Goal: Feedback & Contribution: Submit feedback/report problem

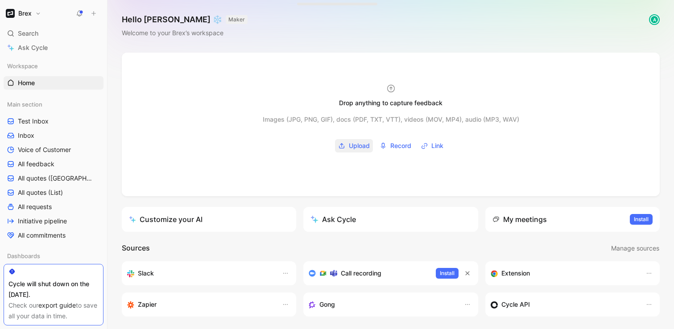
click at [362, 143] on span "Upload" at bounding box center [359, 146] width 21 height 11
click at [433, 147] on span "Link" at bounding box center [437, 146] width 12 height 11
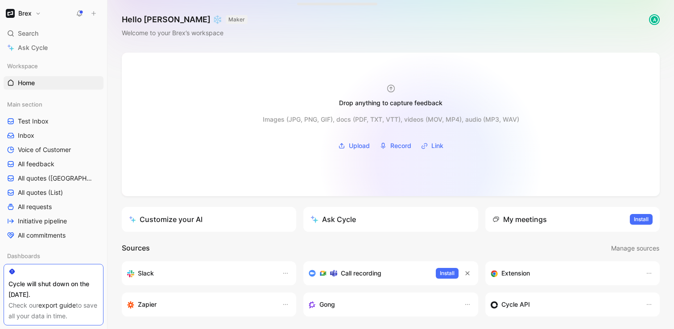
click at [430, 163] on div at bounding box center [391, 125] width 538 height 144
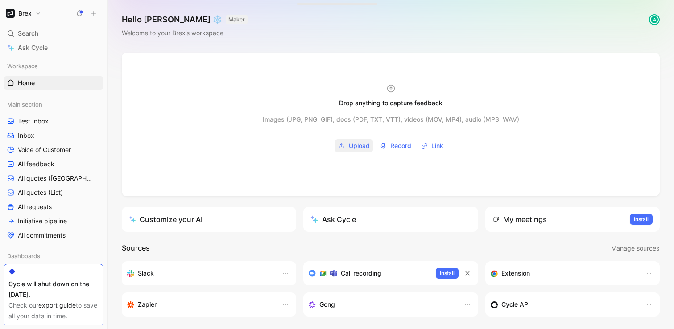
click at [358, 147] on span "Upload" at bounding box center [359, 146] width 21 height 11
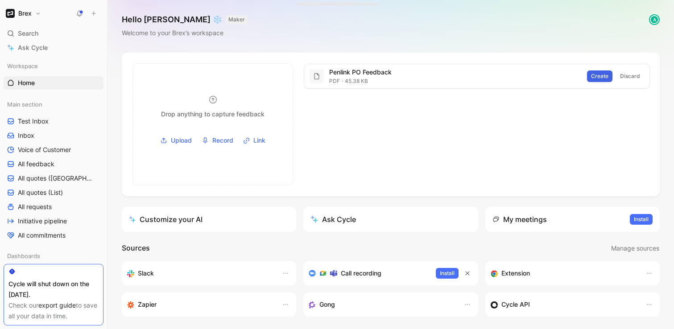
click at [601, 75] on span "Create" at bounding box center [599, 76] width 17 height 9
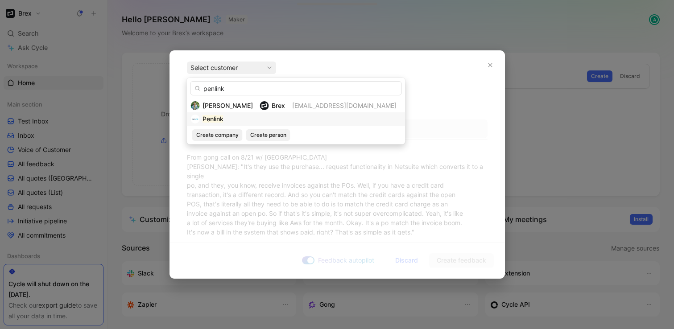
type input "penlink"
click at [206, 123] on mark "Penlink" at bounding box center [213, 119] width 21 height 8
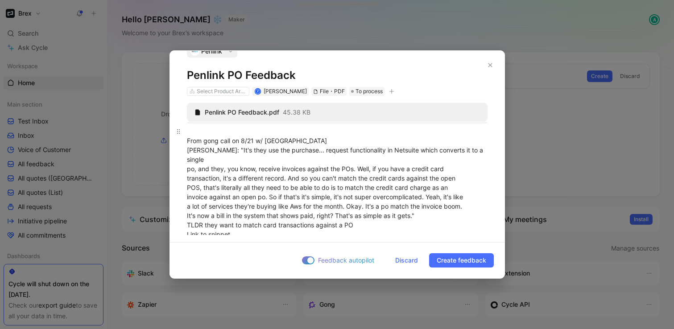
scroll to position [18, 0]
click at [218, 87] on div "Select Product Areas" at bounding box center [222, 90] width 50 height 9
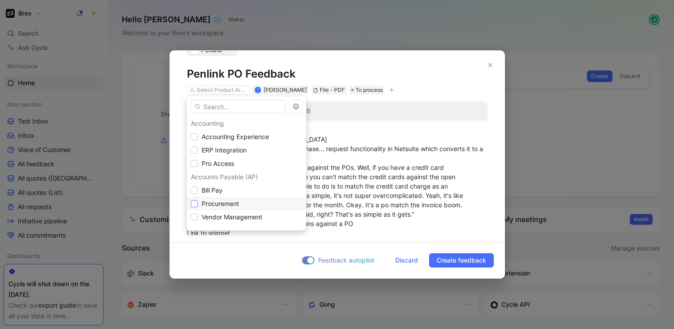
click at [196, 206] on icon at bounding box center [194, 203] width 5 height 5
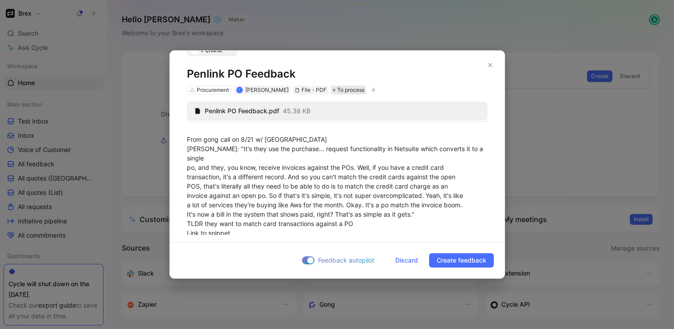
click at [353, 91] on span "To process" at bounding box center [350, 90] width 27 height 9
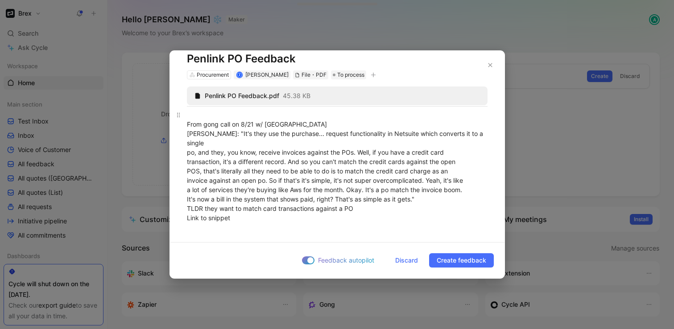
scroll to position [38, 0]
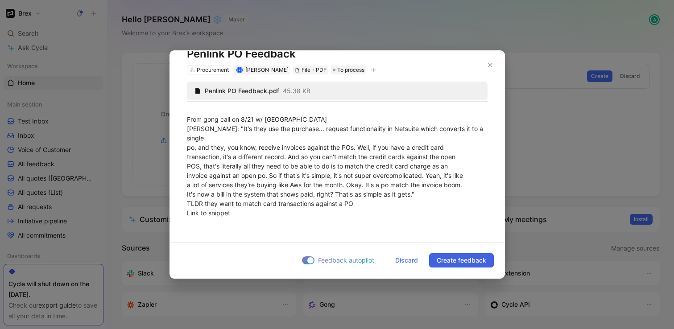
click at [451, 255] on span "Create feedback" at bounding box center [462, 260] width 50 height 11
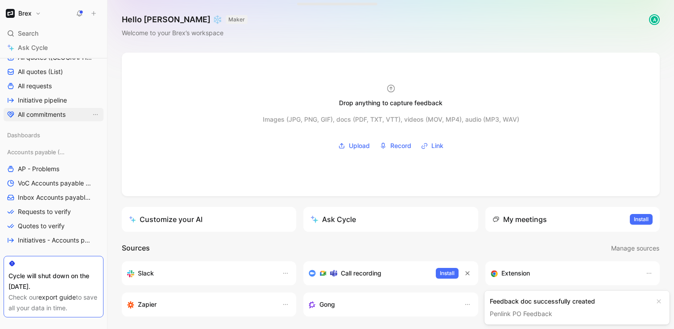
scroll to position [128, 0]
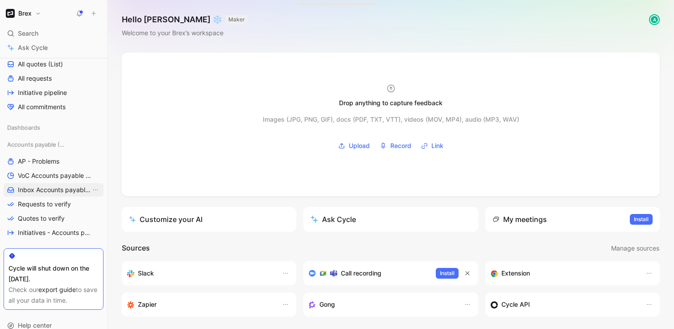
click at [62, 194] on span "Inbox Accounts payable (AP)" at bounding box center [54, 190] width 73 height 9
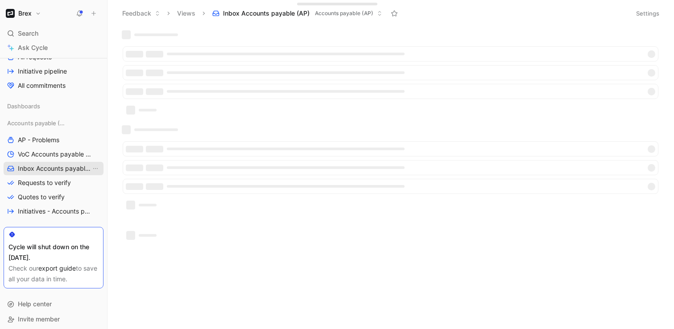
scroll to position [107, 0]
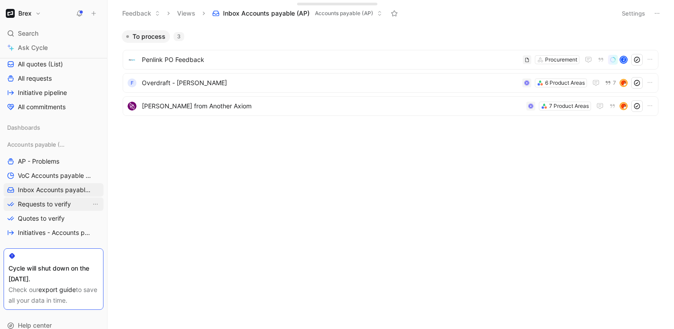
click at [60, 203] on span "Requests to verify" at bounding box center [44, 204] width 53 height 9
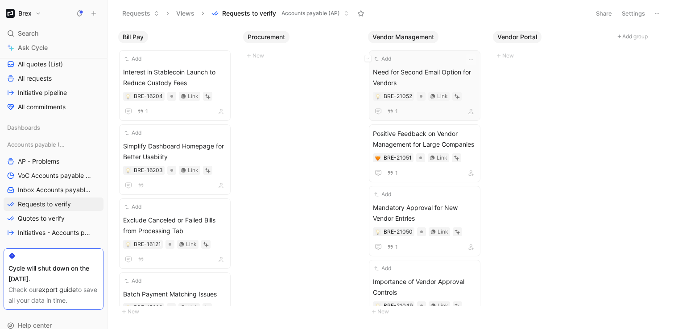
click at [396, 74] on span "Need for Second Email Option for Vendors" at bounding box center [424, 77] width 103 height 21
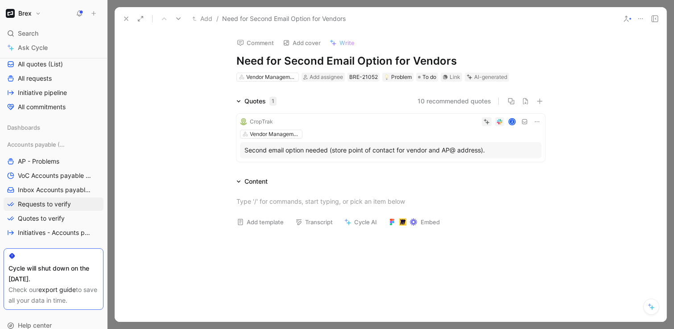
click at [384, 64] on h1 "Need for Second Email Option for Vendors" at bounding box center [390, 61] width 309 height 14
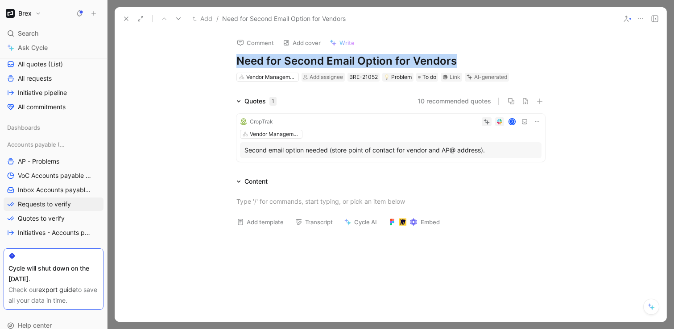
click at [384, 64] on h1 "Need for Second Email Option for Vendors" at bounding box center [390, 61] width 309 height 14
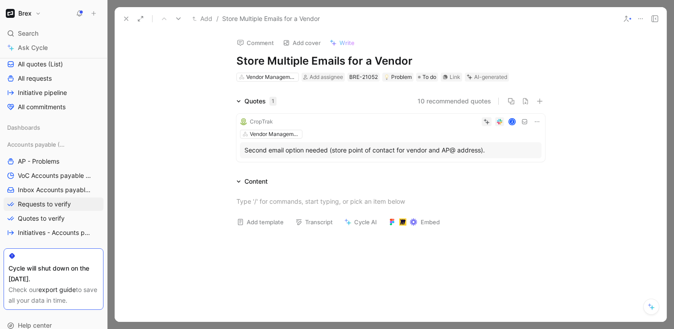
click at [485, 79] on div "AI-generated" at bounding box center [490, 77] width 33 height 9
click at [488, 49] on div "Comment Add cover Write" at bounding box center [389, 40] width 312 height 18
click at [476, 63] on button "Verify" at bounding box center [470, 63] width 31 height 12
click at [475, 111] on button "Verify" at bounding box center [469, 107] width 31 height 12
click at [131, 18] on button at bounding box center [126, 18] width 12 height 12
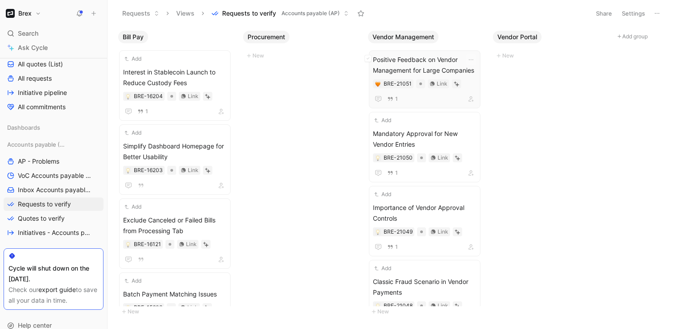
click at [440, 65] on span "Positive Feedback on Vendor Management for Large Companies" at bounding box center [424, 64] width 103 height 21
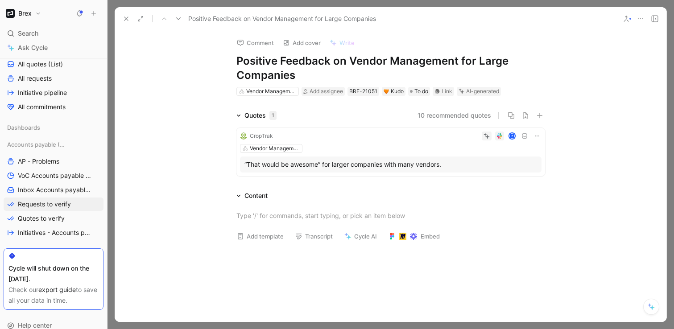
click at [641, 16] on icon at bounding box center [640, 18] width 7 height 7
click at [462, 116] on button "10 recommended quotes" at bounding box center [455, 115] width 74 height 11
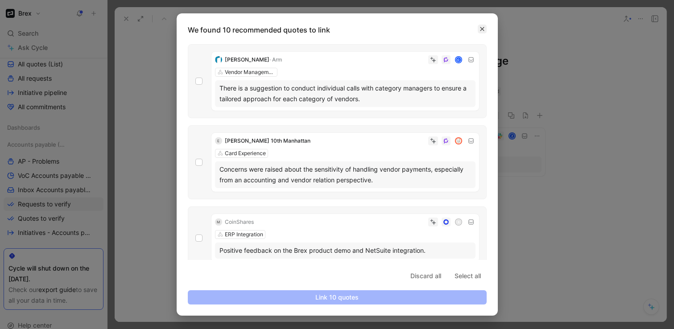
click at [483, 26] on icon "button" at bounding box center [482, 28] width 5 height 5
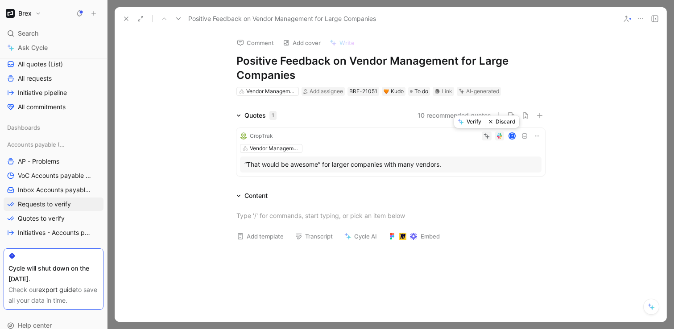
click at [495, 124] on button "Discard" at bounding box center [502, 122] width 34 height 12
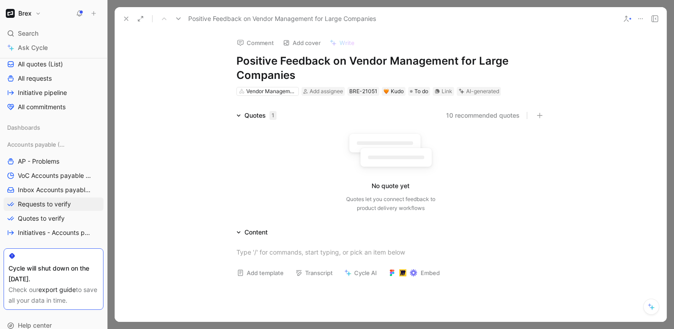
click at [643, 15] on icon at bounding box center [640, 18] width 7 height 7
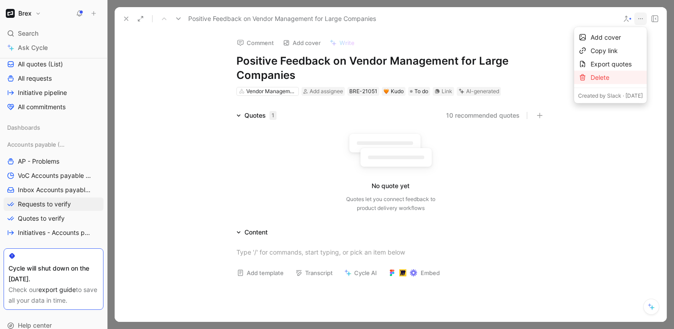
click at [607, 77] on div "Delete" at bounding box center [617, 77] width 52 height 11
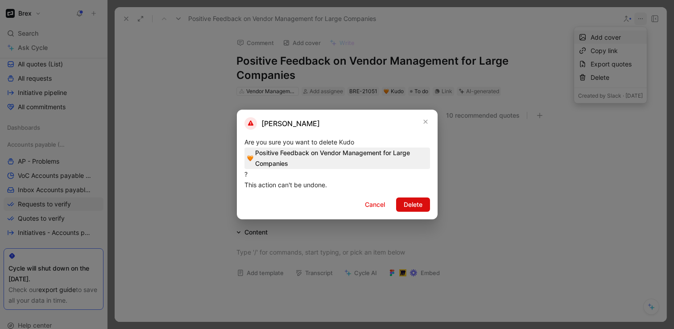
click at [410, 205] on span "Delete" at bounding box center [413, 204] width 19 height 11
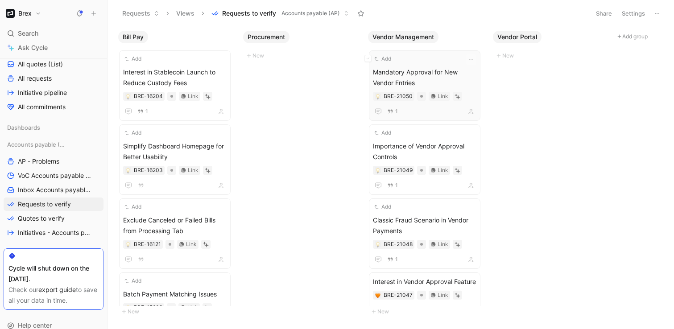
click at [429, 78] on span "Mandatory Approval for New Vendor Entries" at bounding box center [424, 77] width 103 height 21
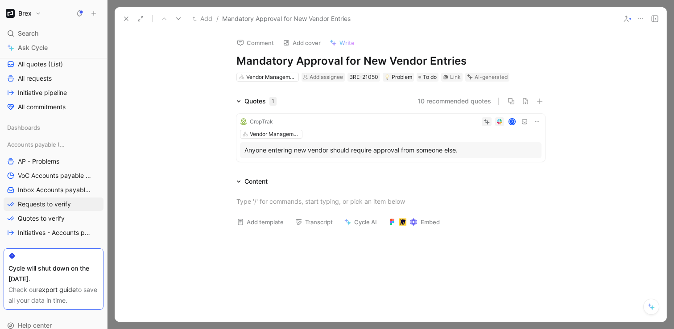
click at [370, 61] on h1 "Mandatory Approval for New Vendor Entries" at bounding box center [390, 61] width 309 height 14
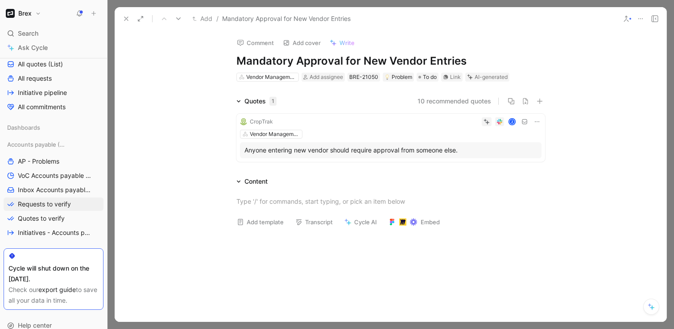
click at [370, 61] on h1 "Mandatory Approval for New Vendor Entries" at bounding box center [390, 61] width 309 height 14
click at [459, 98] on button "10 recommended quotes" at bounding box center [455, 101] width 74 height 11
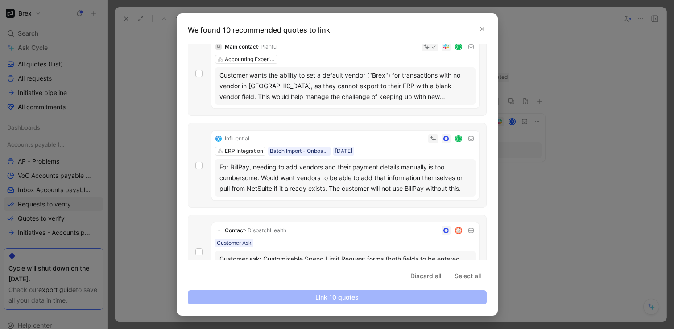
scroll to position [112, 0]
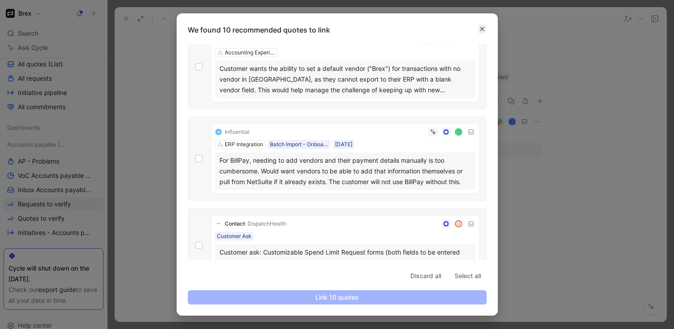
click at [483, 30] on icon "button" at bounding box center [482, 29] width 4 height 4
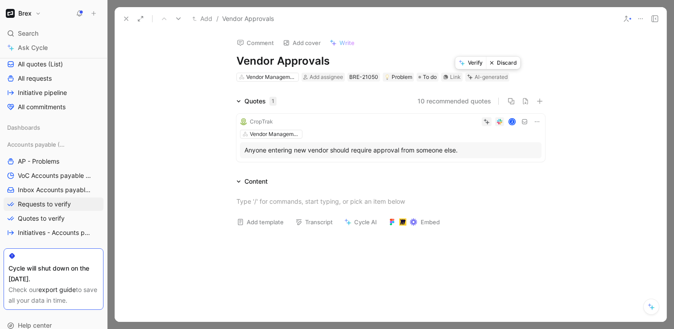
click at [472, 66] on button "Verify" at bounding box center [470, 63] width 31 height 12
click at [473, 107] on button "Verify" at bounding box center [469, 107] width 31 height 12
click at [465, 100] on button "10 recommended quotes" at bounding box center [455, 101] width 74 height 11
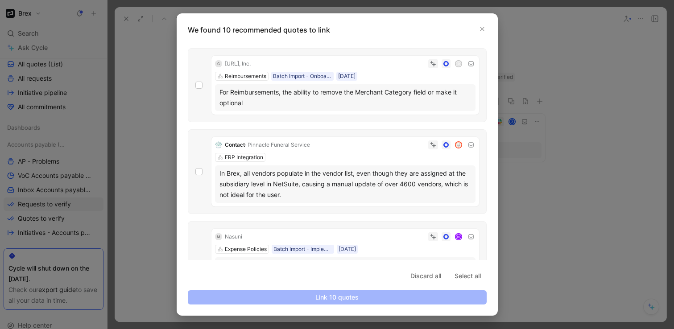
scroll to position [642, 0]
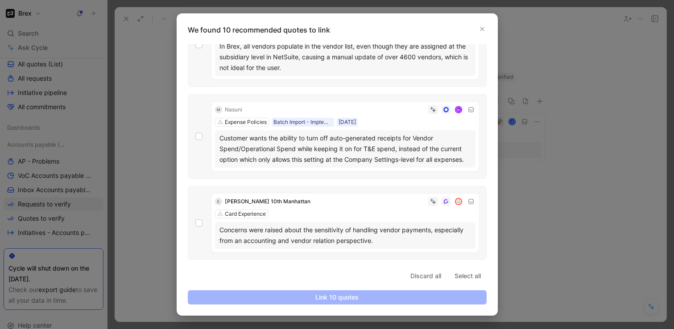
click at [281, 237] on div "Concerns were raised about the sensitivity of handling vendor payments, especia…" at bounding box center [345, 235] width 252 height 21
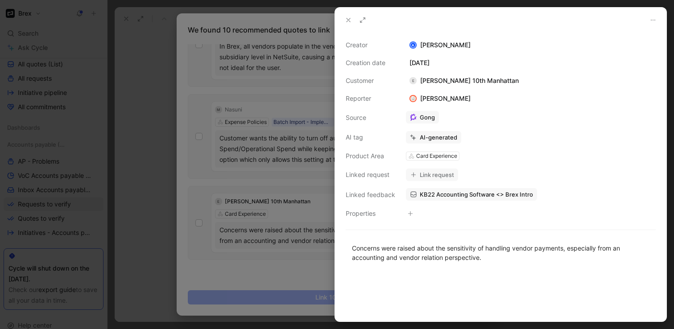
click at [345, 18] on icon at bounding box center [348, 20] width 7 height 7
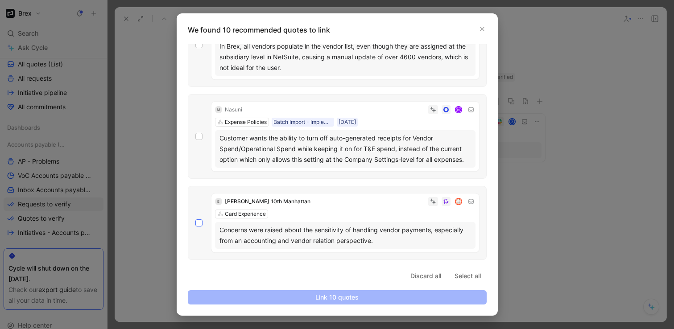
click at [199, 223] on icon at bounding box center [199, 223] width 4 height 3
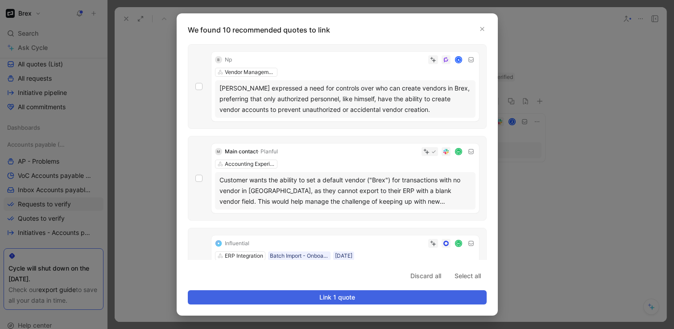
click at [287, 295] on span "Link 1 quote" at bounding box center [337, 297] width 284 height 11
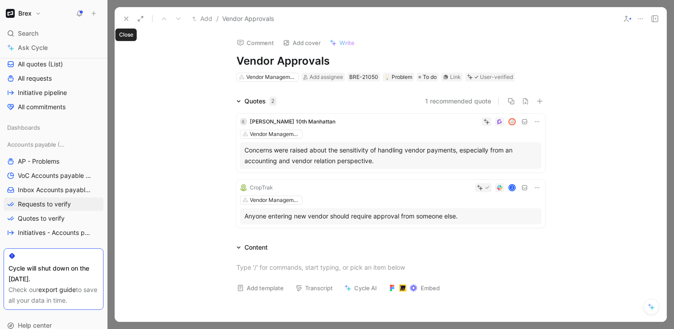
click at [130, 20] on button at bounding box center [126, 18] width 12 height 12
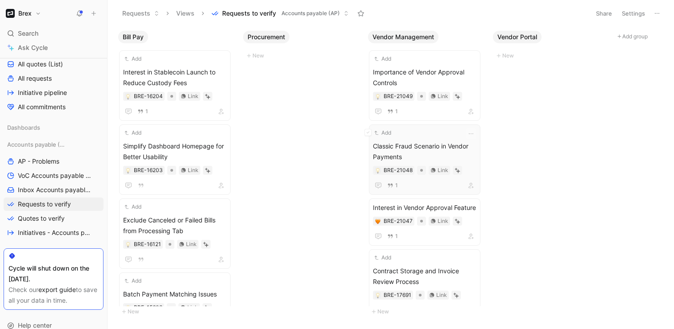
click at [434, 144] on span "Classic Fraud Scenario in Vendor Payments" at bounding box center [424, 151] width 103 height 21
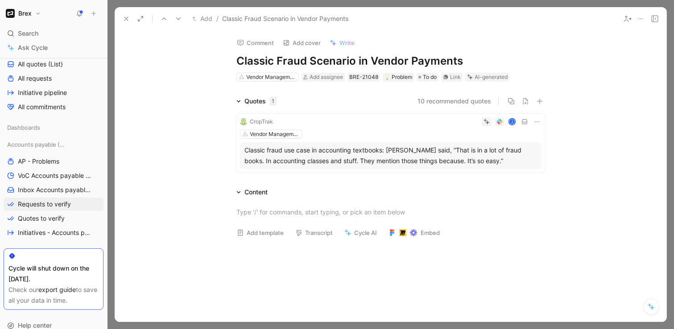
click at [447, 155] on div "Classic fraud use case in accounting textbooks: [PERSON_NAME] said, “That is in…" at bounding box center [390, 155] width 293 height 21
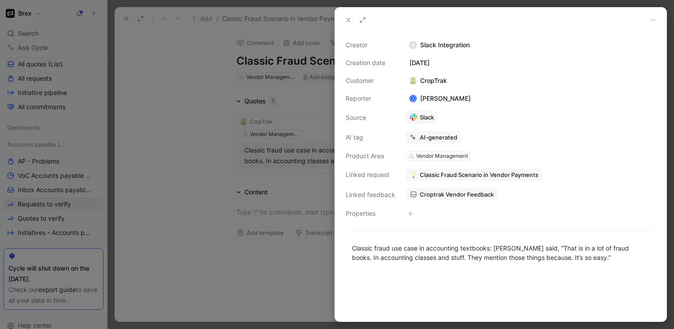
click at [441, 175] on span "Classic Fraud Scenario in Vendor Payments" at bounding box center [479, 175] width 119 height 8
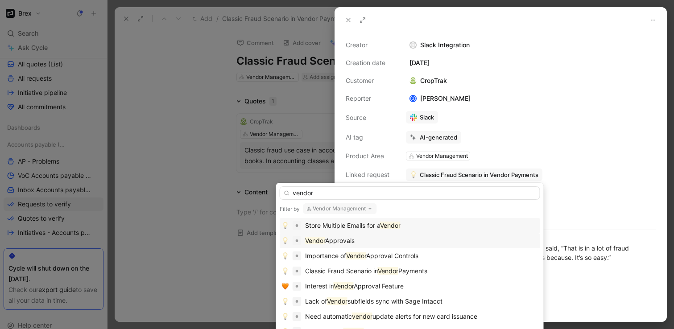
type input "vendor"
click at [387, 247] on div "Vendor Approvals" at bounding box center [410, 240] width 261 height 15
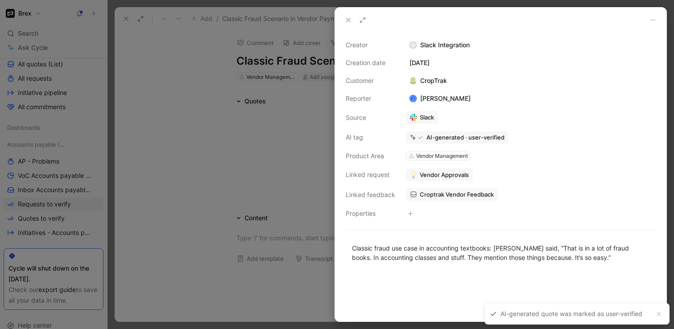
click at [348, 18] on icon at bounding box center [348, 20] width 7 height 7
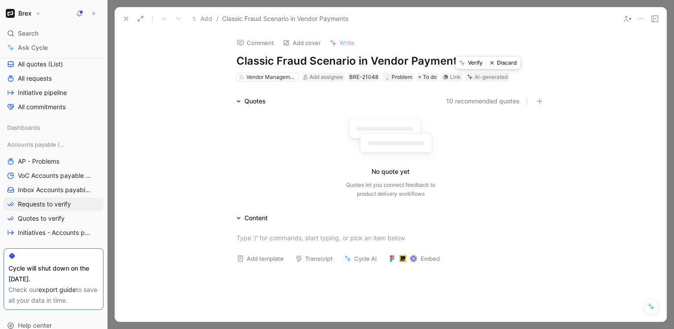
click at [504, 60] on button "Discard" at bounding box center [503, 63] width 34 height 12
click at [124, 20] on icon at bounding box center [126, 18] width 7 height 7
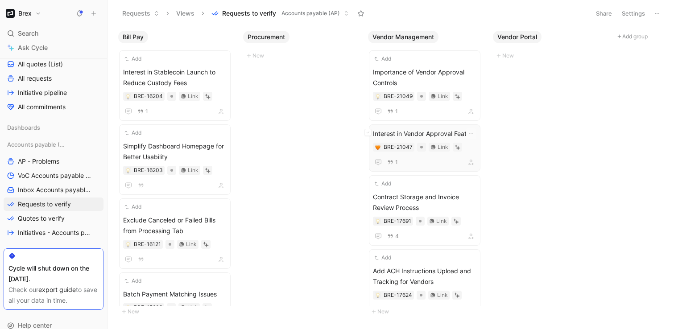
click at [439, 133] on span "Interest in Vendor Approval Feature" at bounding box center [424, 133] width 103 height 11
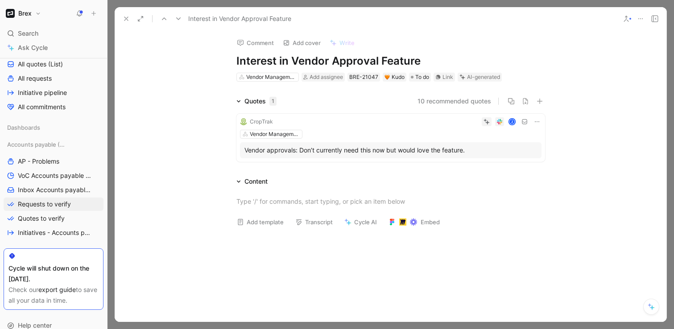
click at [457, 141] on div "CropTrak Z Vendor Management Vendor approvals: Don’t currently need this now bu…" at bounding box center [390, 138] width 309 height 48
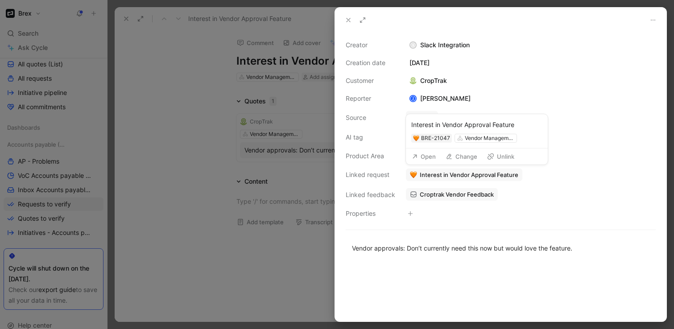
click at [434, 175] on span "Interest in Vendor Approval Feature" at bounding box center [469, 175] width 99 height 8
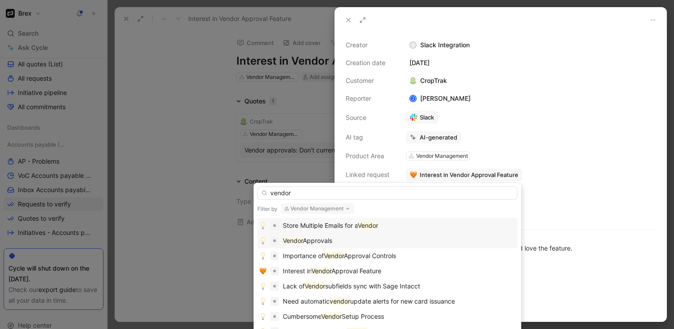
type input "vendor"
click at [335, 241] on div "Vendor Approvals" at bounding box center [388, 241] width 256 height 11
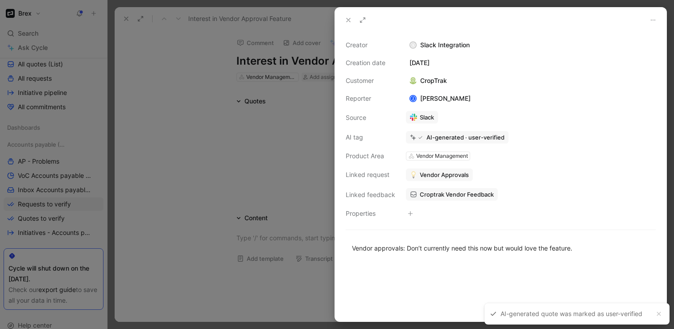
click at [350, 18] on use at bounding box center [349, 20] width 4 height 4
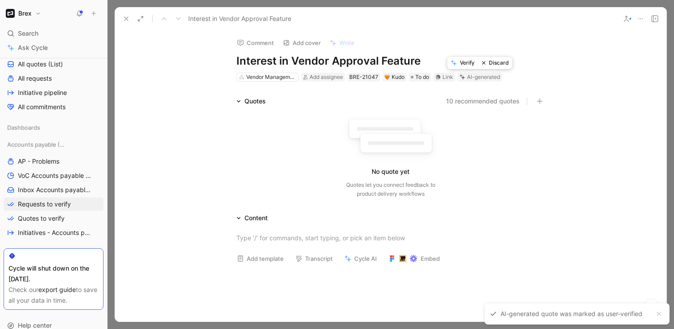
click at [495, 62] on button "Discard" at bounding box center [495, 63] width 34 height 12
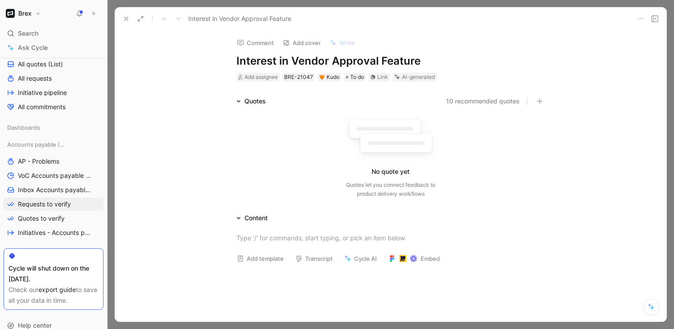
click at [132, 16] on button at bounding box center [126, 18] width 12 height 12
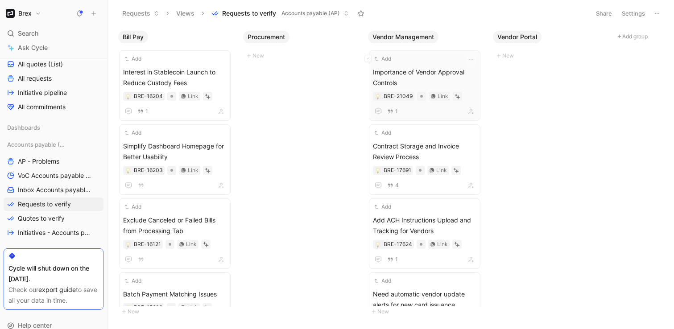
click at [447, 81] on span "Importance of Vendor Approval Controls" at bounding box center [424, 77] width 103 height 21
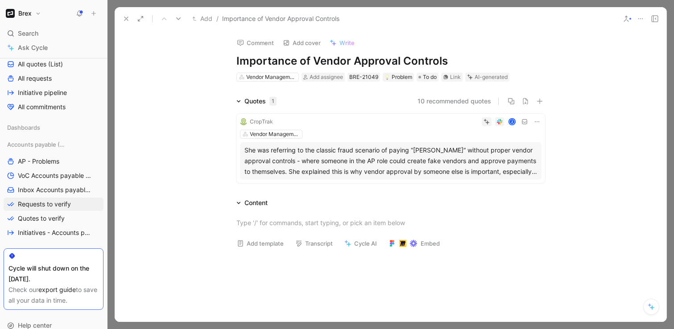
click at [442, 124] on div "Z" at bounding box center [409, 121] width 265 height 9
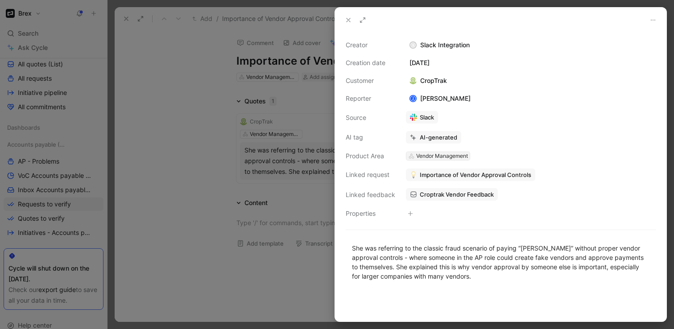
click at [438, 156] on div "Vendor Management" at bounding box center [442, 156] width 52 height 9
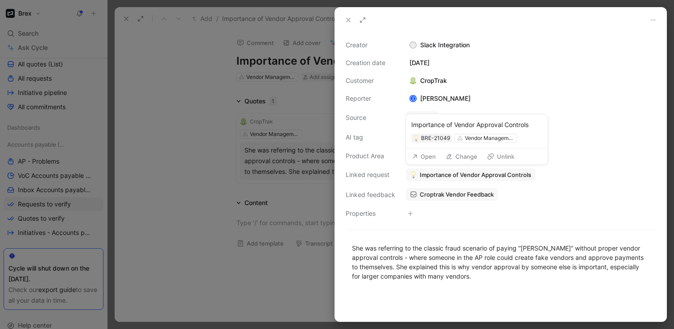
click at [480, 176] on span "Importance of Vendor Approval Controls" at bounding box center [476, 175] width 112 height 8
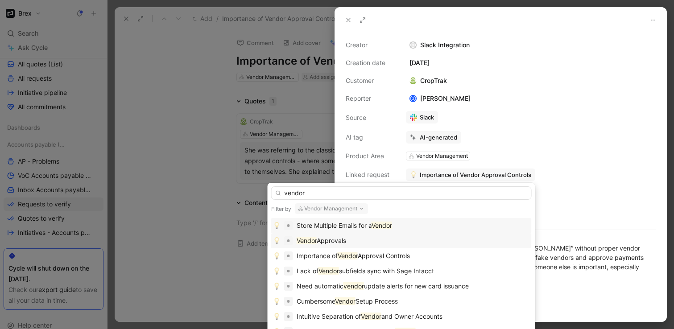
type input "vendor"
click at [342, 239] on span "Approvals" at bounding box center [331, 241] width 29 height 8
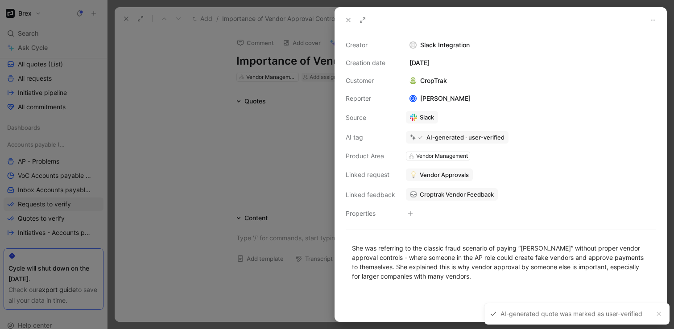
click at [348, 17] on icon at bounding box center [348, 20] width 7 height 7
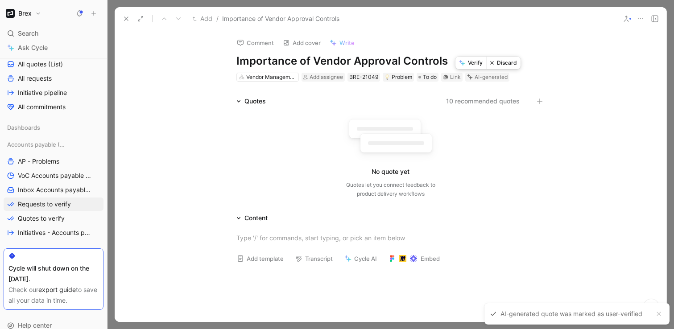
click at [500, 63] on button "Discard" at bounding box center [503, 63] width 34 height 12
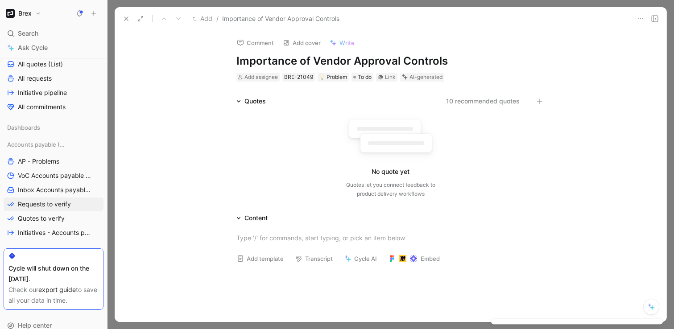
click at [124, 16] on icon at bounding box center [126, 18] width 7 height 7
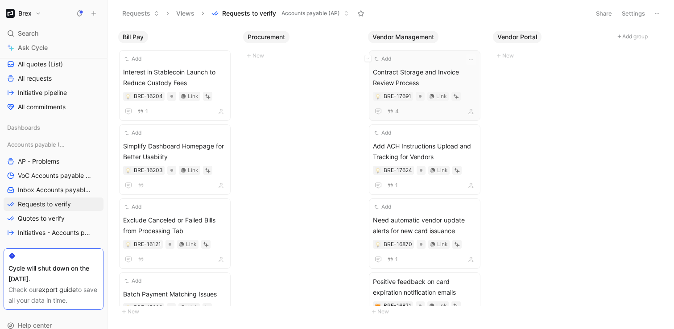
click at [441, 70] on span "Contract Storage and Invoice Review Process" at bounding box center [424, 77] width 103 height 21
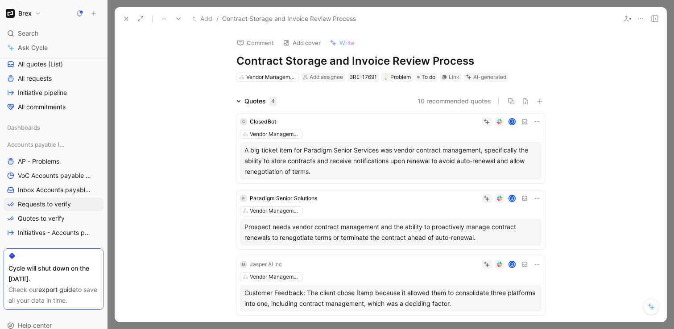
click at [322, 61] on h1 "Contract Storage and Invoice Review Process" at bounding box center [390, 61] width 309 height 14
click at [612, 146] on div "Quotes 4 10 recommended quotes C ClosedBot Z Vendor Management A big ticket ite…" at bounding box center [391, 240] width 552 height 289
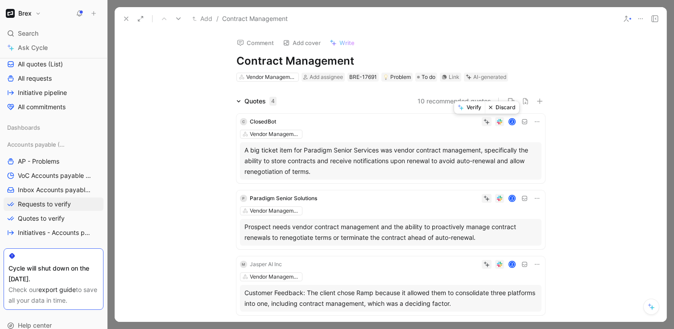
click at [475, 109] on button "Verify" at bounding box center [469, 107] width 31 height 12
click at [473, 185] on button "Verify" at bounding box center [469, 184] width 31 height 12
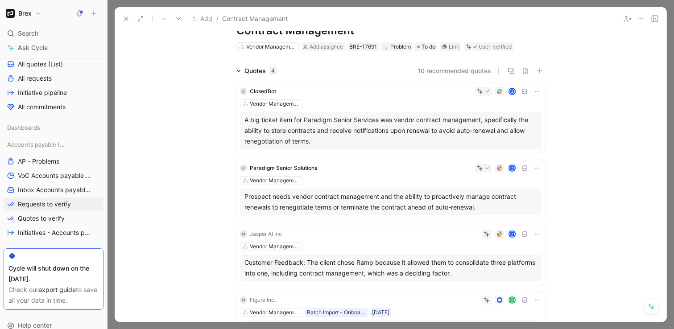
scroll to position [39, 0]
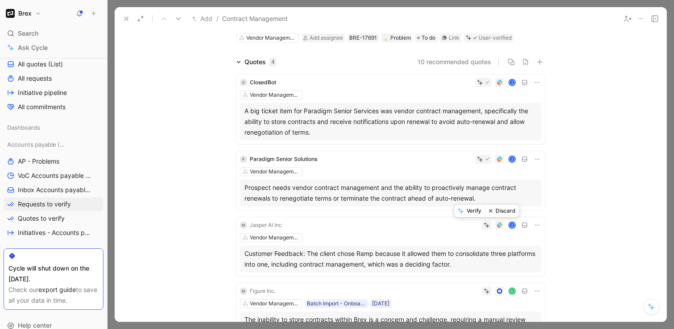
click at [475, 213] on button "Verify" at bounding box center [469, 211] width 31 height 12
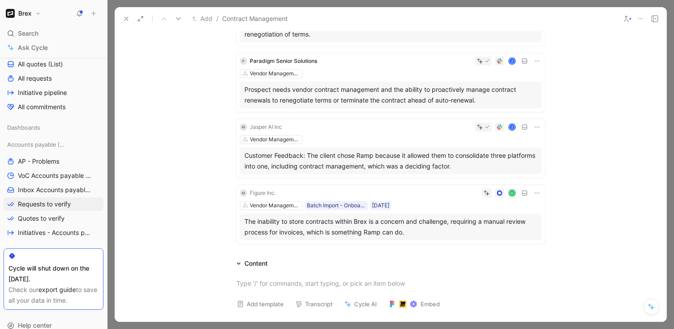
scroll to position [139, 0]
click at [473, 178] on button "Verify" at bounding box center [469, 177] width 31 height 12
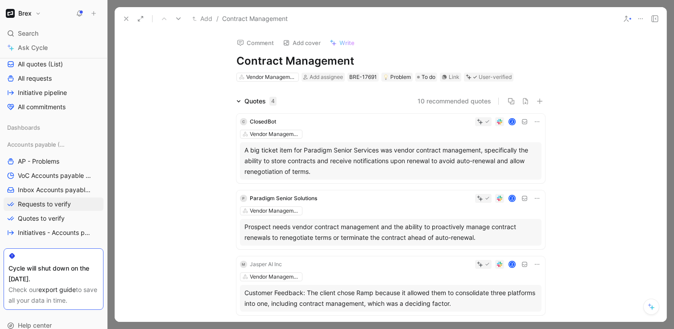
click at [467, 100] on button "10 recommended quotes" at bounding box center [455, 101] width 74 height 11
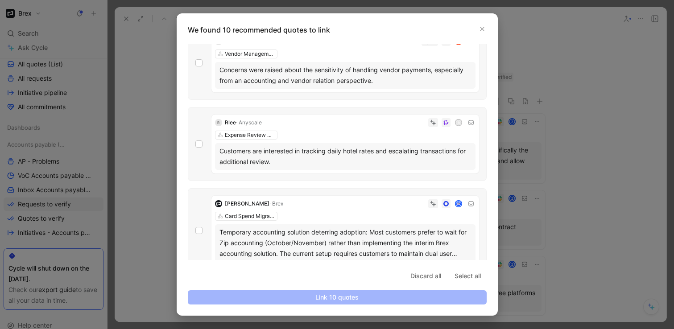
scroll to position [638, 0]
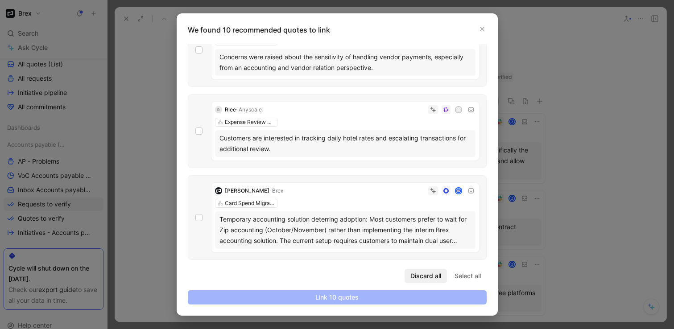
click at [422, 273] on span "Discard all" at bounding box center [425, 276] width 31 height 11
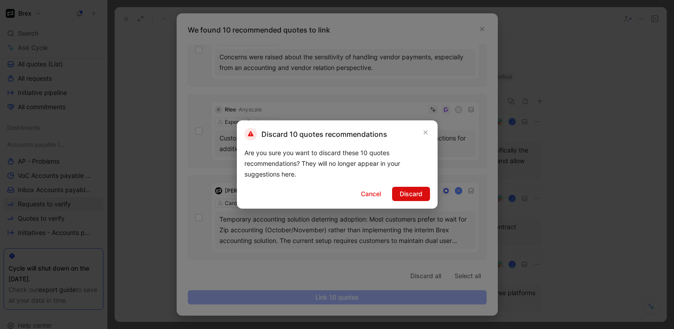
click at [413, 196] on span "Discard" at bounding box center [411, 194] width 23 height 11
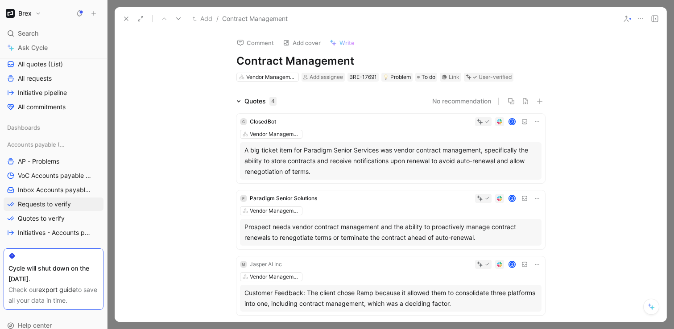
click at [128, 18] on icon at bounding box center [126, 18] width 7 height 7
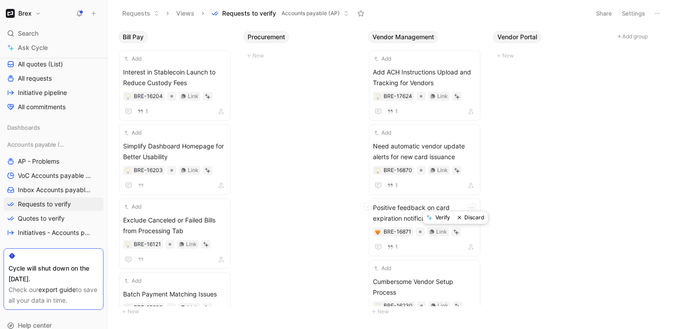
click at [445, 219] on button "Verify" at bounding box center [438, 217] width 31 height 12
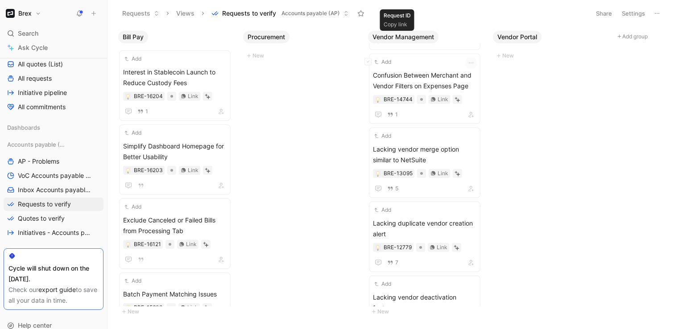
scroll to position [386, 0]
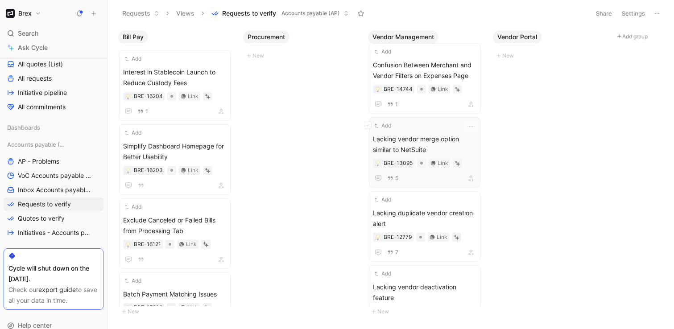
click at [406, 141] on span "Lacking vendor merge option similar to NetSuite" at bounding box center [424, 144] width 103 height 21
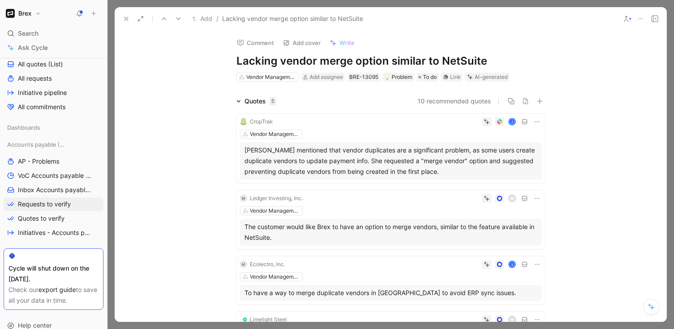
click at [364, 58] on h1 "Lacking vendor merge option similar to NetSuite" at bounding box center [390, 61] width 309 height 14
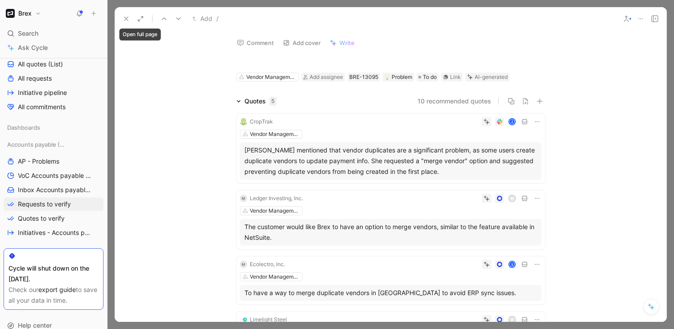
click at [127, 17] on icon at bounding box center [126, 18] width 7 height 7
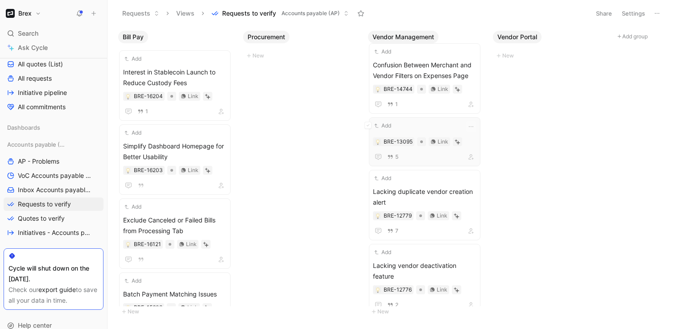
click at [406, 124] on div "Add" at bounding box center [419, 125] width 92 height 9
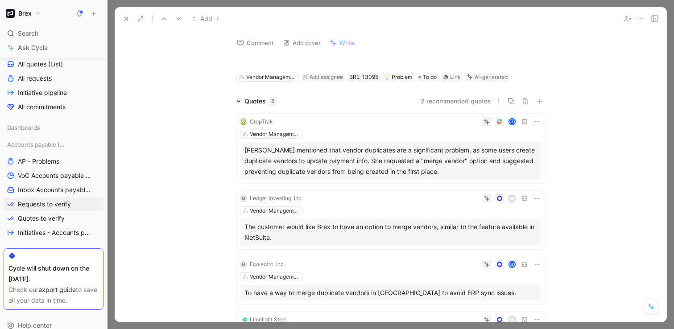
click at [331, 57] on h1 at bounding box center [390, 61] width 309 height 14
click at [466, 61] on button "Verify" at bounding box center [471, 63] width 31 height 12
click at [475, 107] on button "Verify" at bounding box center [469, 107] width 31 height 12
click at [473, 182] on button "Verify" at bounding box center [469, 184] width 31 height 12
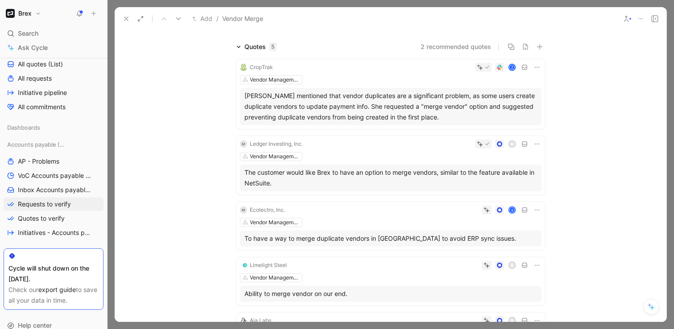
scroll to position [62, 0]
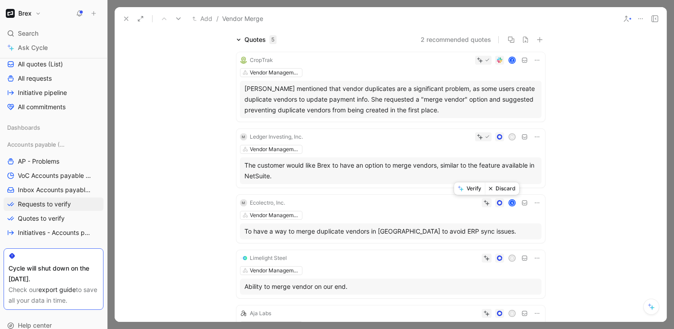
click at [474, 190] on button "Verify" at bounding box center [469, 188] width 31 height 12
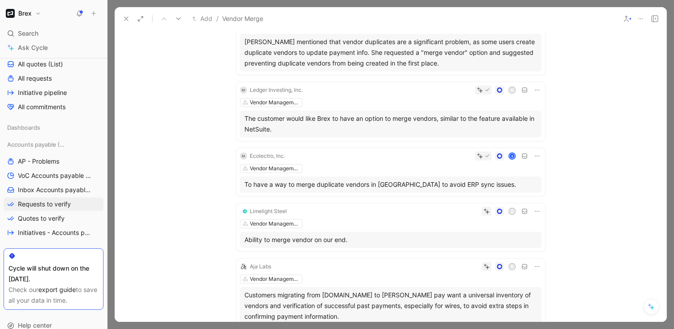
scroll to position [121, 0]
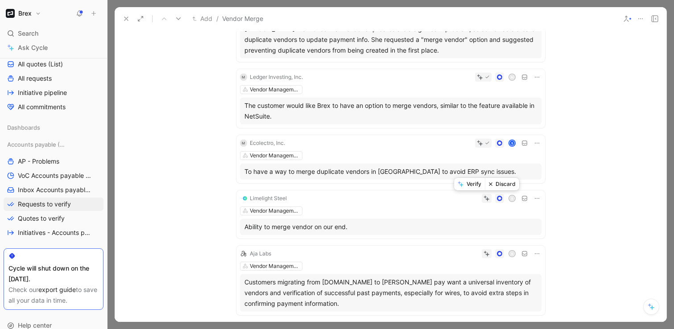
click at [473, 185] on button "Verify" at bounding box center [469, 184] width 31 height 12
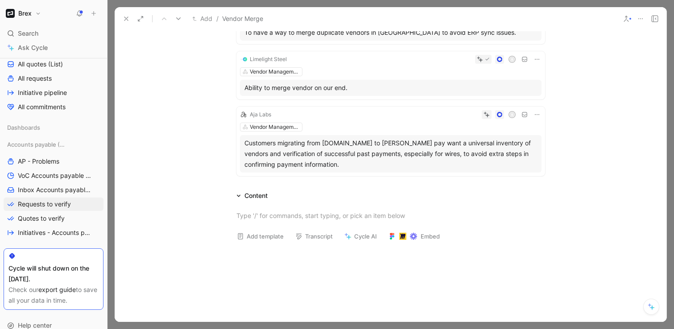
scroll to position [263, 0]
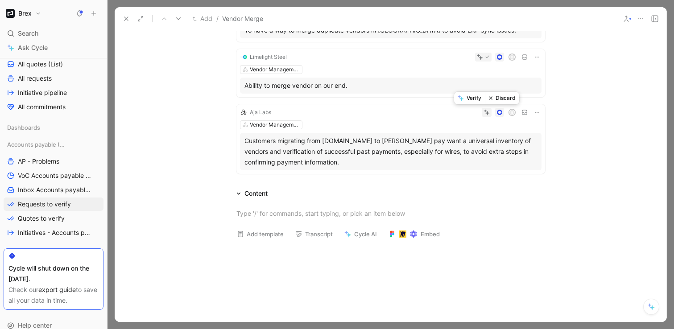
click at [500, 99] on button "Discard" at bounding box center [502, 98] width 34 height 12
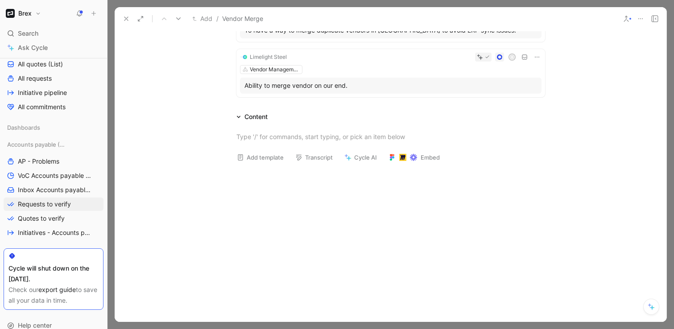
scroll to position [0, 0]
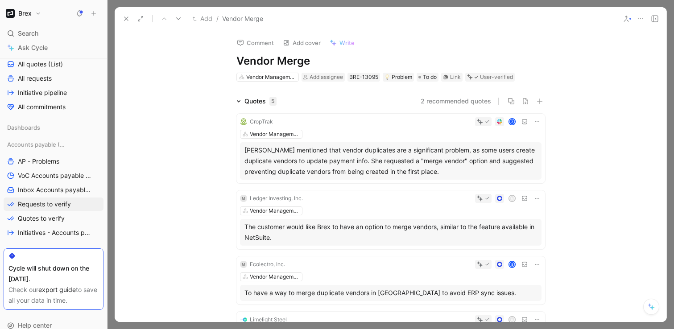
click at [123, 19] on icon at bounding box center [126, 18] width 7 height 7
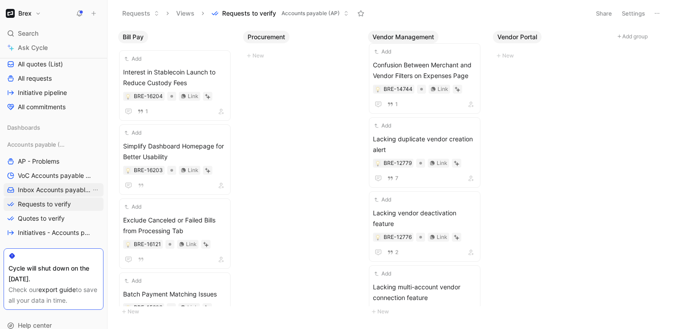
click at [67, 194] on span "Inbox Accounts payable (AP)" at bounding box center [54, 190] width 73 height 9
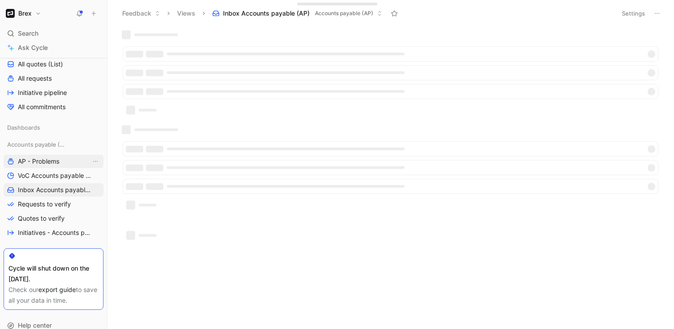
click at [46, 165] on span "AP - Problems" at bounding box center [38, 161] width 41 height 9
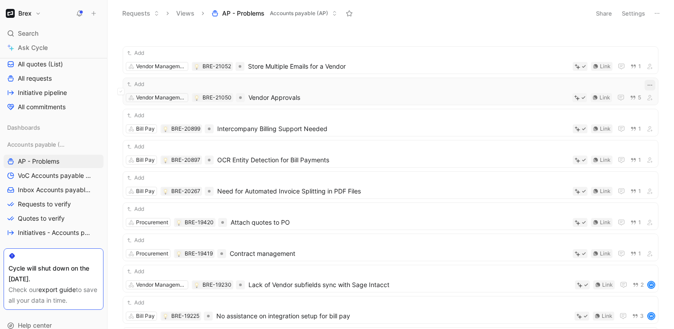
click at [652, 83] on icon "button" at bounding box center [649, 85] width 7 height 7
click at [617, 129] on div "Copy link" at bounding box center [625, 129] width 52 height 11
click at [661, 14] on button at bounding box center [657, 13] width 12 height 12
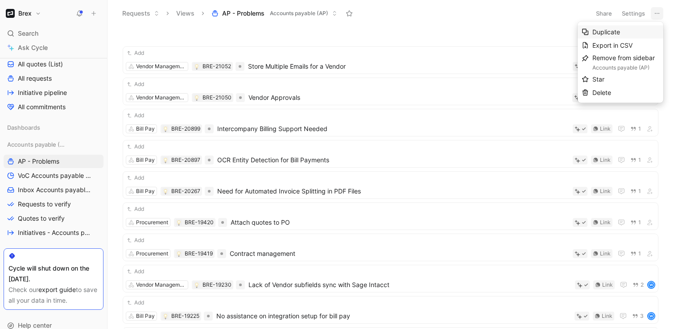
click at [625, 28] on div "Duplicate" at bounding box center [625, 32] width 67 height 11
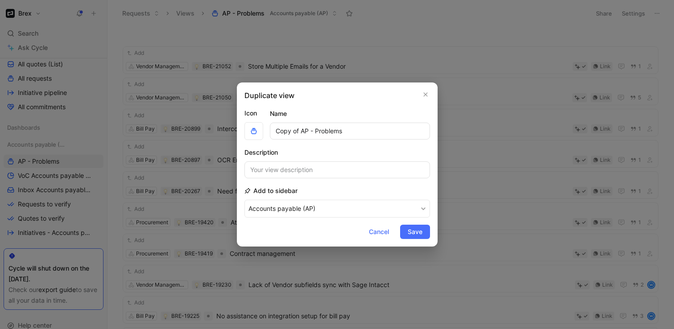
drag, startPoint x: 301, startPoint y: 132, endPoint x: 269, endPoint y: 132, distance: 31.7
click at [270, 132] on input "Copy of AP - Problems" at bounding box center [350, 131] width 160 height 17
click at [305, 131] on input "Copy of AP - Problems" at bounding box center [350, 131] width 160 height 17
drag, startPoint x: 308, startPoint y: 131, endPoint x: 242, endPoint y: 131, distance: 66.5
click at [242, 131] on div "Duplicate view Icon Name Copy of AP - Problems Description Add to sidebar Accou…" at bounding box center [337, 165] width 201 height 164
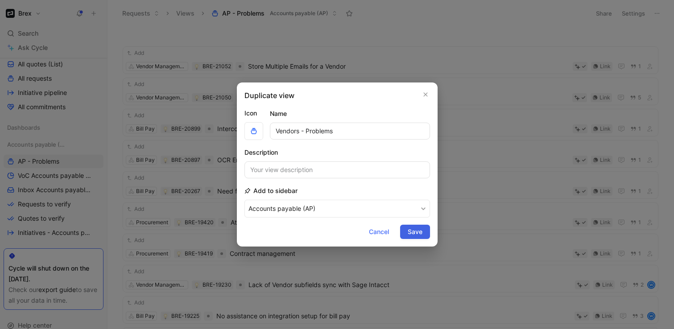
type input "Vendors - Problems"
click at [414, 236] on span "Save" at bounding box center [415, 232] width 15 height 11
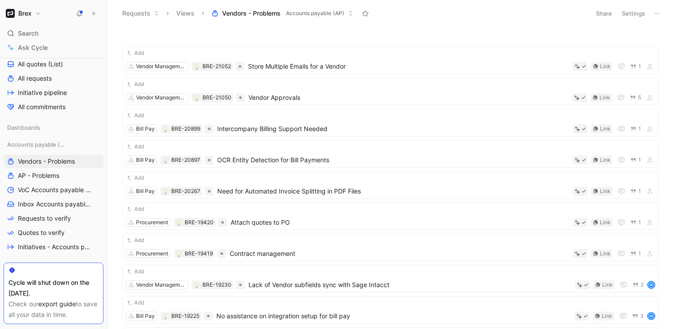
click at [659, 13] on icon at bounding box center [657, 13] width 7 height 7
click at [636, 15] on button "Settings" at bounding box center [633, 13] width 31 height 12
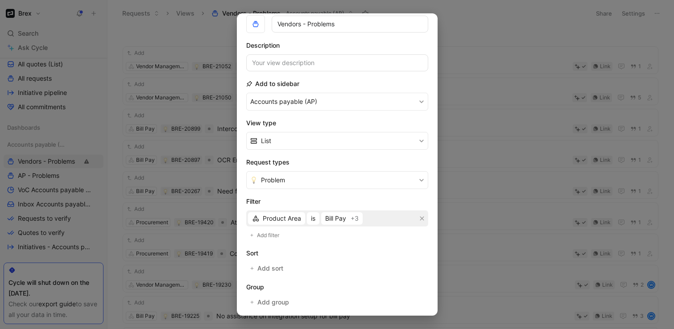
scroll to position [62, 0]
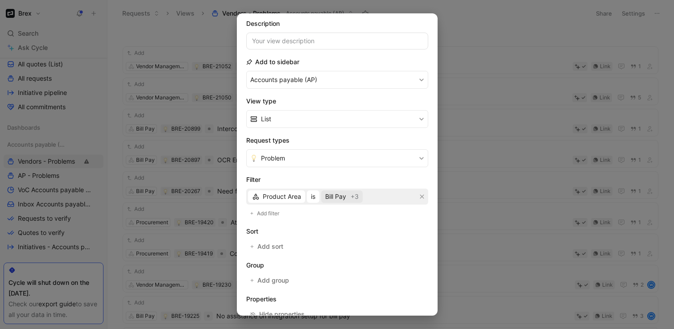
click at [343, 199] on span "Bill Pay" at bounding box center [335, 196] width 21 height 11
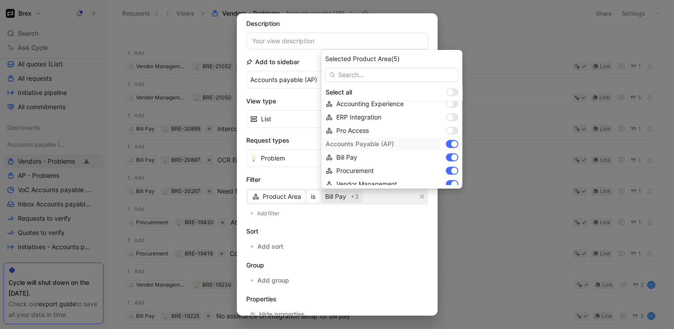
scroll to position [33, 0]
click at [455, 159] on div at bounding box center [452, 157] width 12 height 8
click at [453, 144] on div at bounding box center [452, 143] width 12 height 8
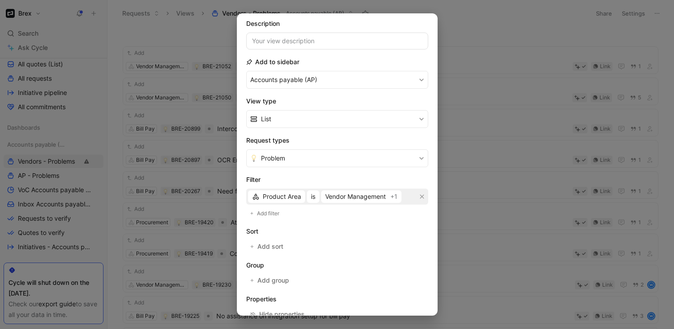
scroll to position [113, 0]
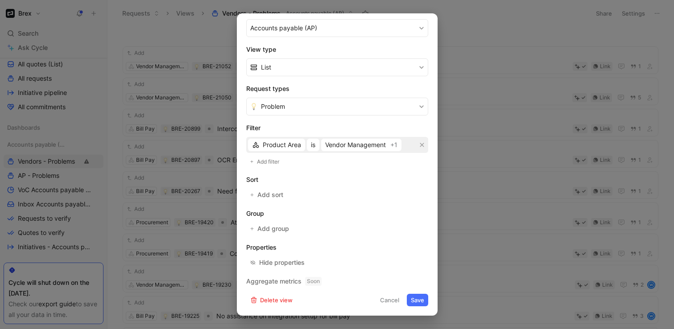
click at [411, 301] on button "Save" at bounding box center [417, 300] width 21 height 12
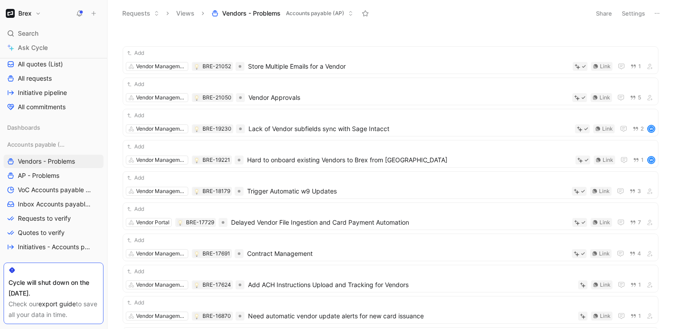
click at [660, 13] on icon at bounding box center [657, 13] width 7 height 7
click at [628, 19] on button "Settings" at bounding box center [633, 13] width 31 height 12
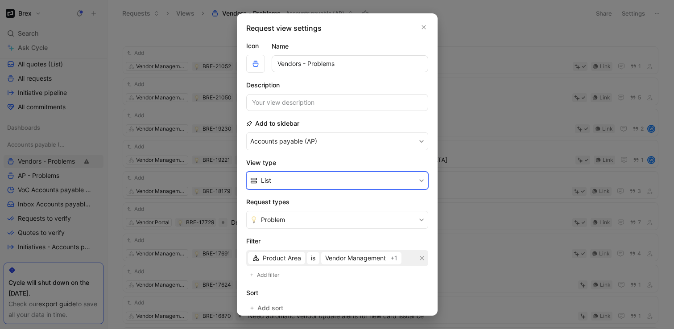
click at [312, 178] on button "List" at bounding box center [337, 181] width 182 height 18
click at [289, 229] on div "Table" at bounding box center [342, 228] width 163 height 11
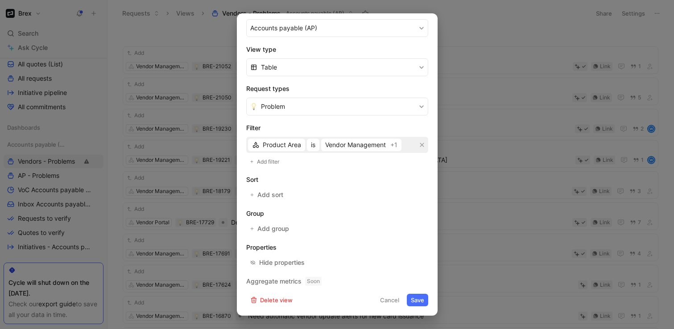
click at [413, 300] on button "Save" at bounding box center [417, 300] width 21 height 12
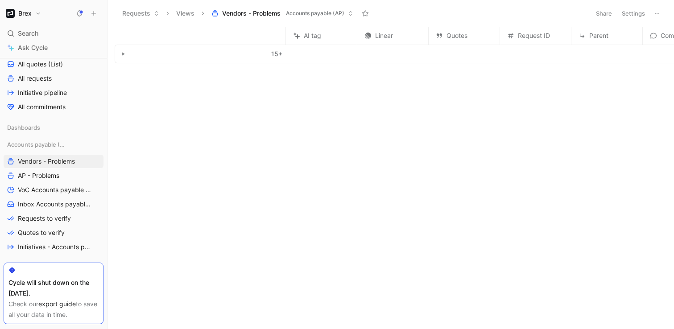
click at [629, 12] on button "Settings" at bounding box center [633, 13] width 31 height 12
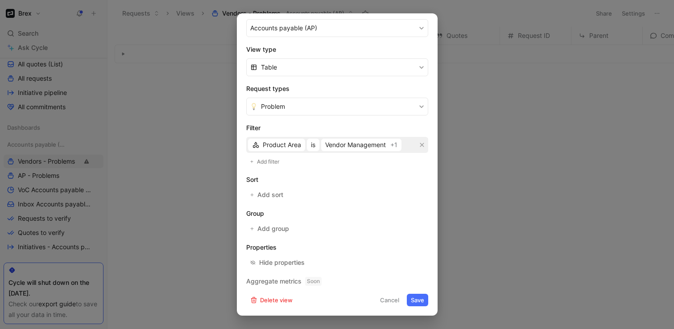
scroll to position [0, 0]
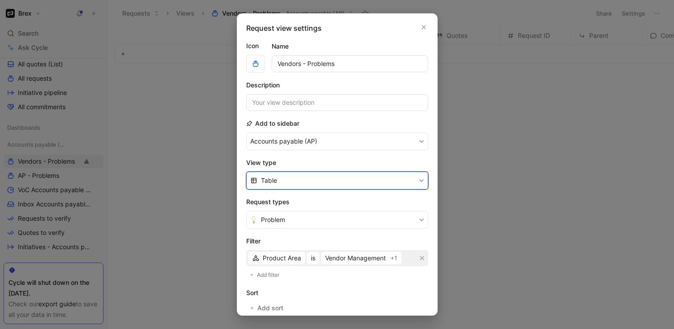
click at [306, 183] on button "Table" at bounding box center [337, 181] width 182 height 18
click at [290, 217] on div "List" at bounding box center [342, 215] width 163 height 11
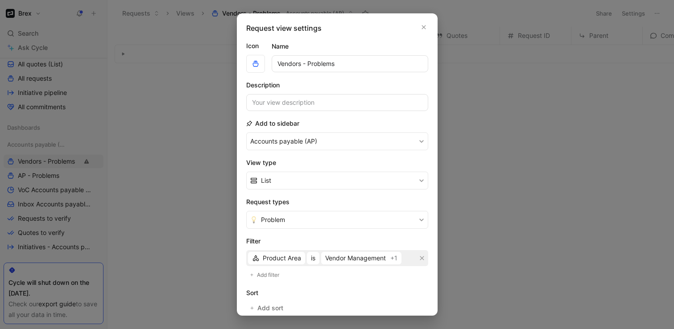
scroll to position [113, 0]
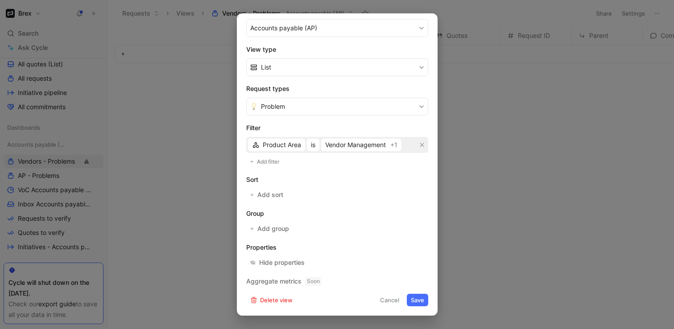
click at [415, 304] on button "Save" at bounding box center [417, 300] width 21 height 12
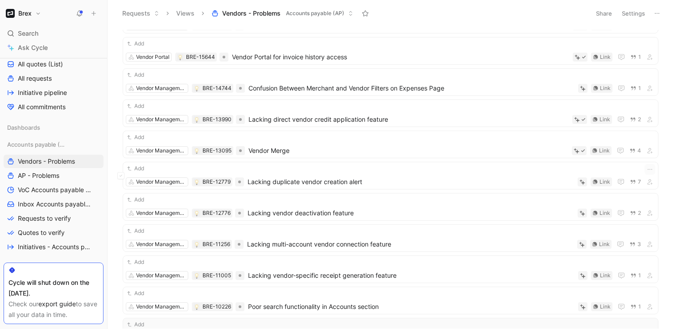
scroll to position [440, 0]
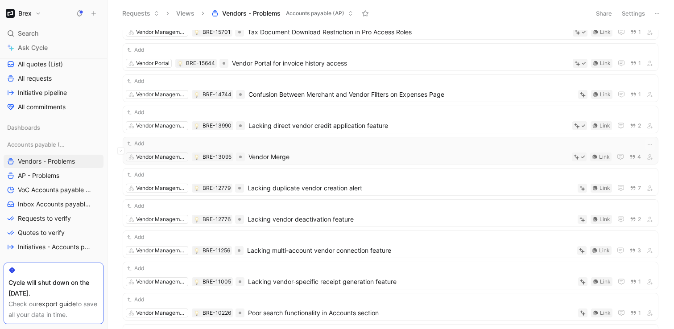
click at [319, 155] on span "Vendor Merge" at bounding box center [408, 157] width 320 height 11
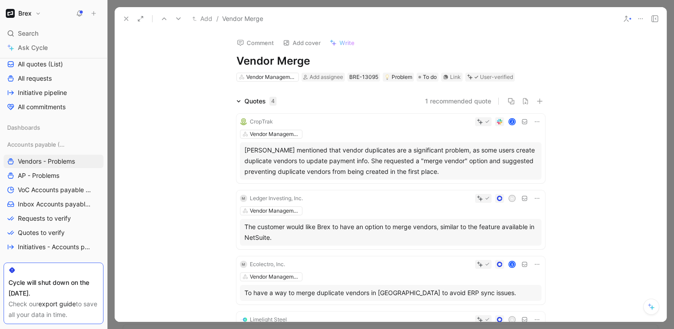
click at [128, 21] on icon at bounding box center [126, 18] width 7 height 7
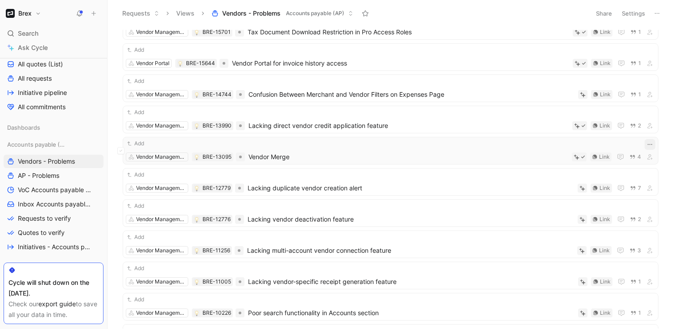
click at [650, 145] on icon "button" at bounding box center [649, 144] width 7 height 7
click at [605, 188] on div "Copy link" at bounding box center [628, 188] width 46 height 11
click at [458, 248] on span "Lacking multi-account vendor connection feature" at bounding box center [410, 250] width 327 height 11
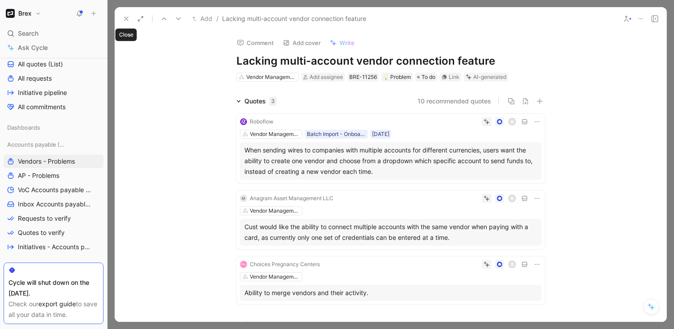
click at [125, 18] on icon at bounding box center [126, 18] width 7 height 7
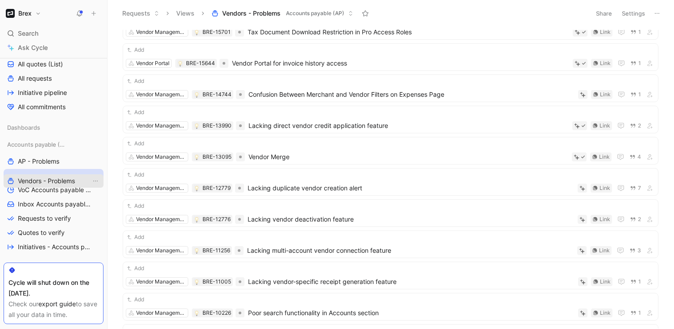
drag, startPoint x: 63, startPoint y: 163, endPoint x: 63, endPoint y: 183, distance: 19.6
click at [55, 208] on span "Inbox Accounts payable (AP)" at bounding box center [54, 204] width 73 height 9
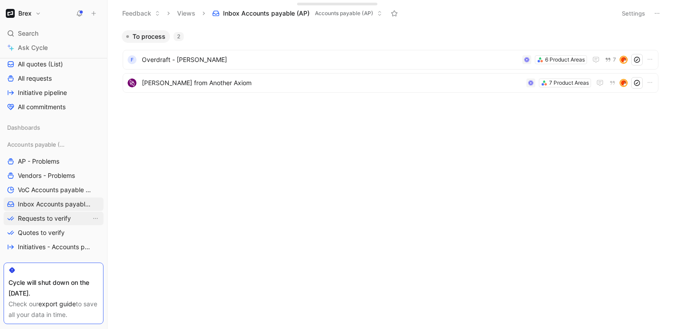
click at [67, 218] on span "Requests to verify" at bounding box center [44, 218] width 53 height 9
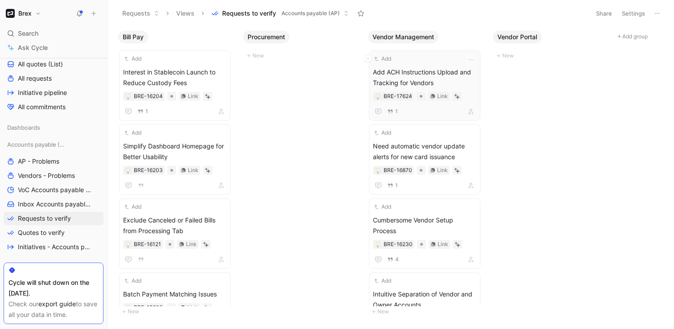
click at [390, 77] on span "Add ACH Instructions Upload and Tracking for Vendors" at bounding box center [424, 77] width 103 height 21
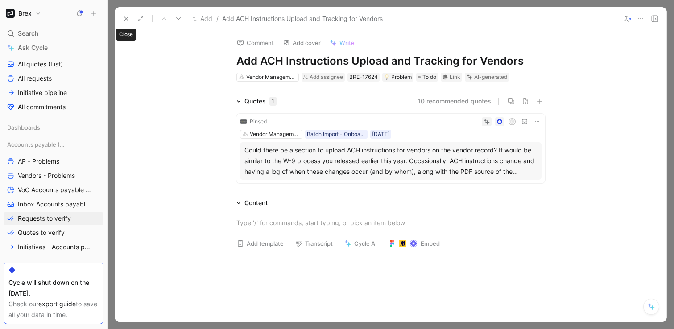
click at [124, 22] on button at bounding box center [126, 18] width 12 height 12
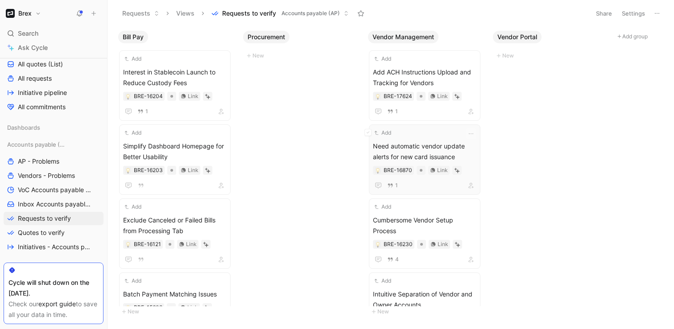
click at [407, 147] on span "Need automatic vendor update alerts for new card issuance" at bounding box center [424, 151] width 103 height 21
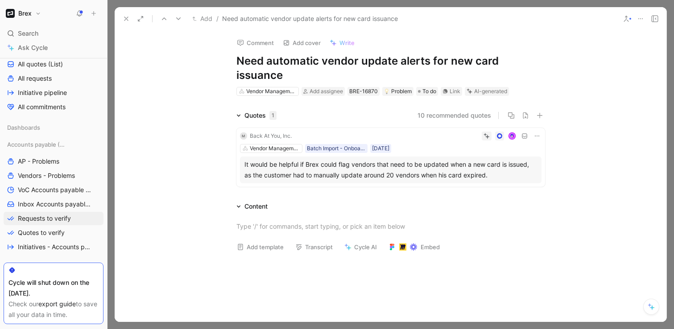
click at [125, 19] on icon at bounding box center [126, 18] width 7 height 7
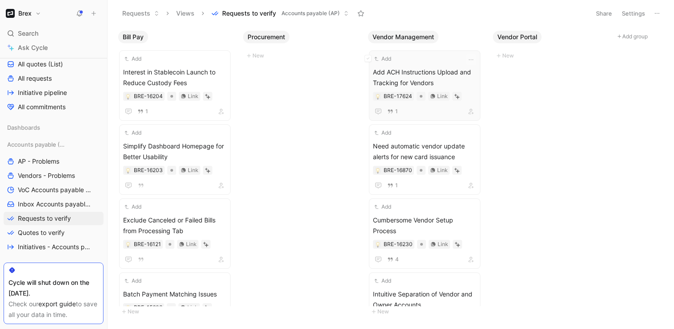
click at [430, 73] on span "Add ACH Instructions Upload and Tracking for Vendors" at bounding box center [424, 77] width 103 height 21
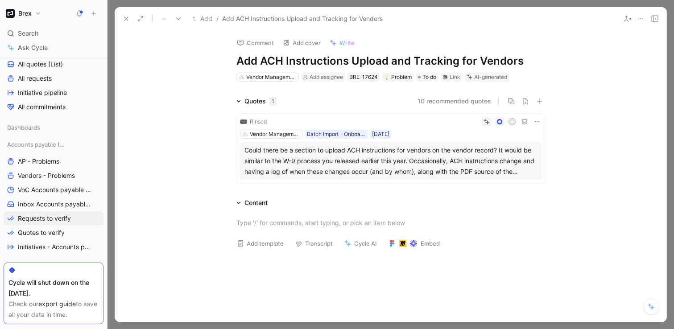
click at [448, 135] on div "Vendor Management Batch Import - Onboarded Customer [DATE]" at bounding box center [391, 134] width 302 height 9
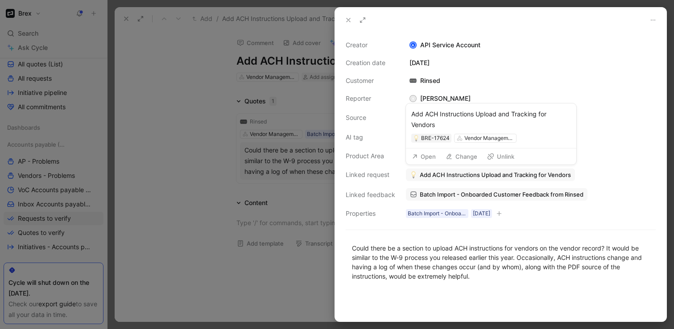
click at [503, 156] on button "Unlink" at bounding box center [500, 156] width 35 height 12
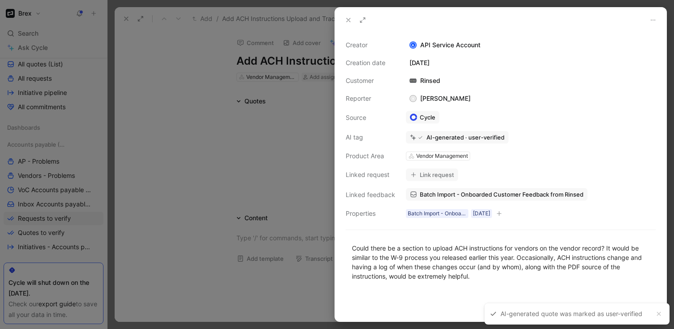
click at [348, 19] on icon at bounding box center [348, 20] width 7 height 7
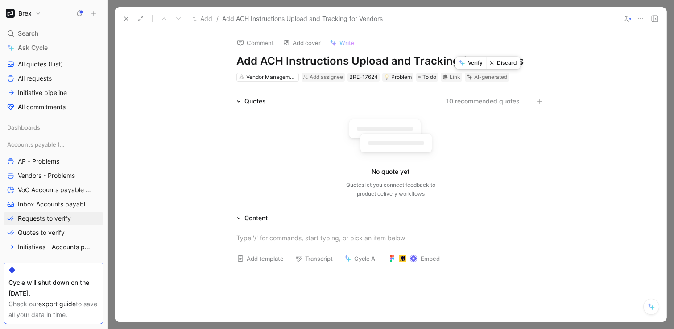
click at [501, 65] on button "Discard" at bounding box center [503, 63] width 34 height 12
click at [131, 19] on button at bounding box center [126, 18] width 12 height 12
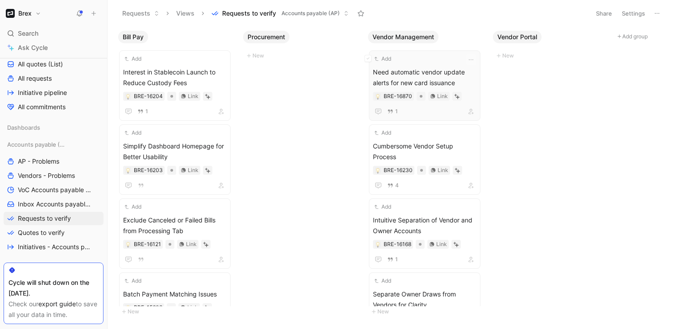
click at [430, 71] on span "Need automatic vendor update alerts for new card issuance" at bounding box center [424, 77] width 103 height 21
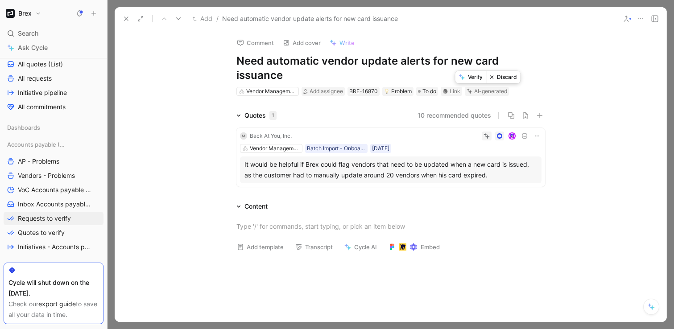
click at [501, 78] on button "Discard" at bounding box center [503, 77] width 34 height 12
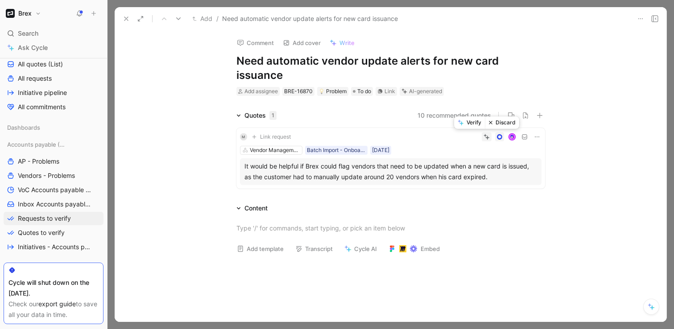
click at [494, 125] on button "Discard" at bounding box center [502, 122] width 34 height 12
click at [124, 17] on icon at bounding box center [126, 18] width 7 height 7
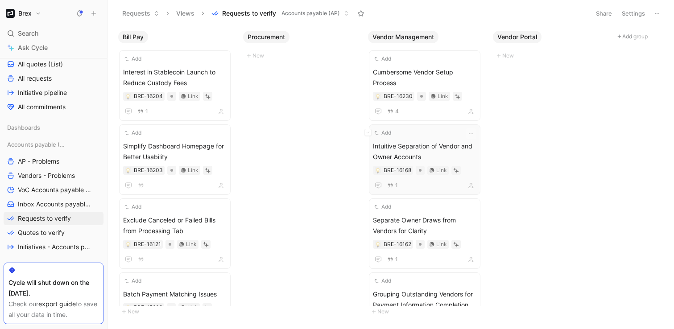
click at [425, 128] on div "Add" at bounding box center [419, 132] width 92 height 9
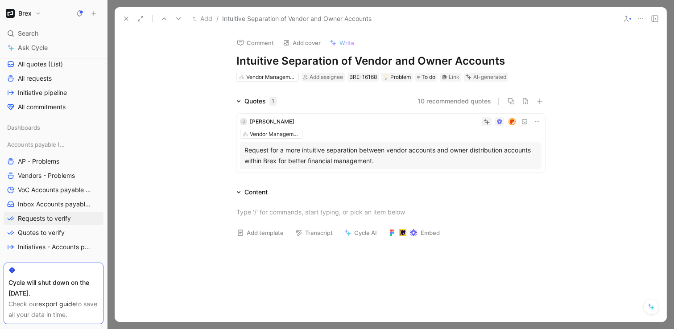
click at [423, 60] on h1 "Intuitive Separation of Vendor and Owner Accounts" at bounding box center [390, 61] width 309 height 14
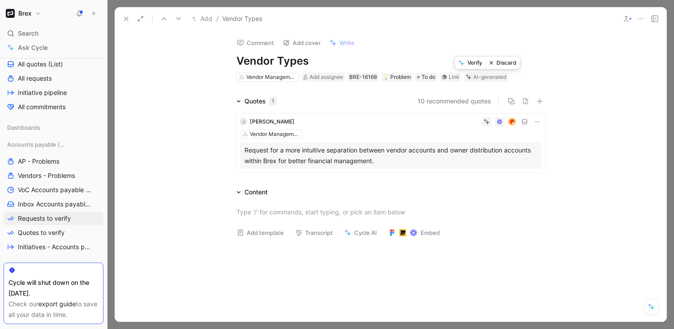
click at [473, 62] on button "Verify" at bounding box center [470, 63] width 31 height 12
click at [472, 106] on button "Verify" at bounding box center [469, 107] width 31 height 12
click at [469, 99] on button "10 recommended quotes" at bounding box center [455, 101] width 74 height 11
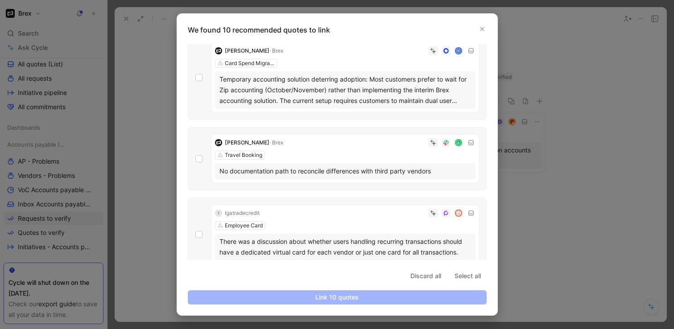
scroll to position [274, 0]
click at [427, 276] on span "Discard all" at bounding box center [425, 276] width 31 height 11
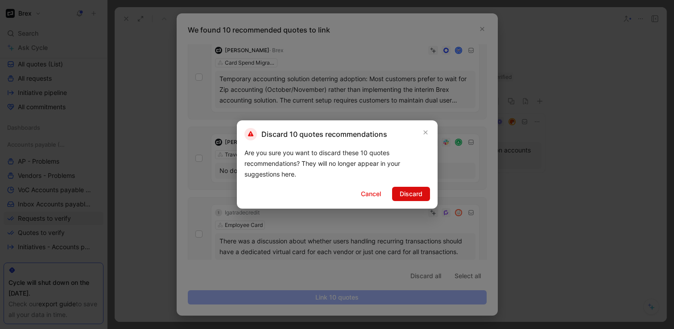
click at [414, 193] on span "Discard" at bounding box center [411, 194] width 23 height 11
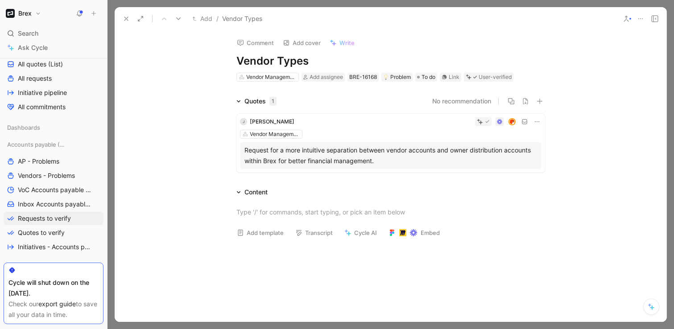
click at [127, 17] on icon at bounding box center [126, 18] width 7 height 7
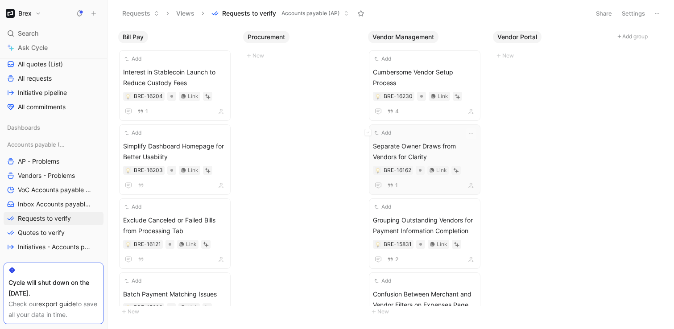
click at [423, 128] on div "Add" at bounding box center [419, 132] width 92 height 9
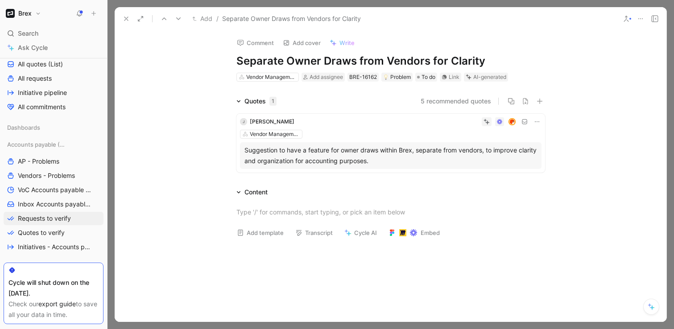
click at [503, 134] on div "Vendor Management" at bounding box center [391, 134] width 302 height 9
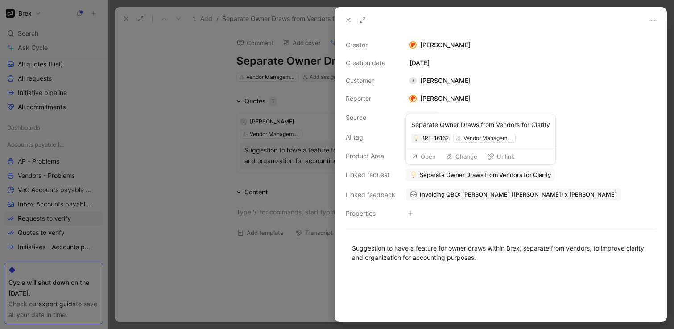
click at [452, 173] on span "Separate Owner Draws from Vendors for Clarity" at bounding box center [485, 175] width 131 height 8
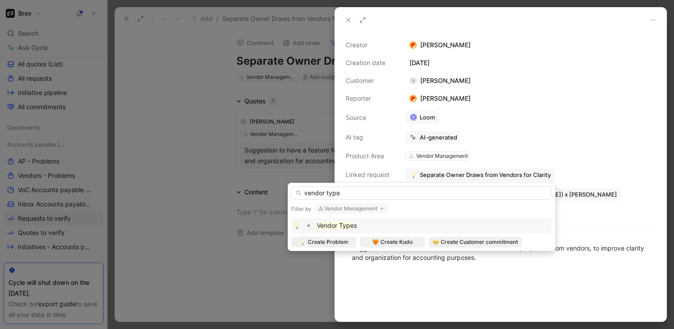
type input "vendor type"
click at [391, 226] on div "Vendor Type s" at bounding box center [422, 225] width 256 height 11
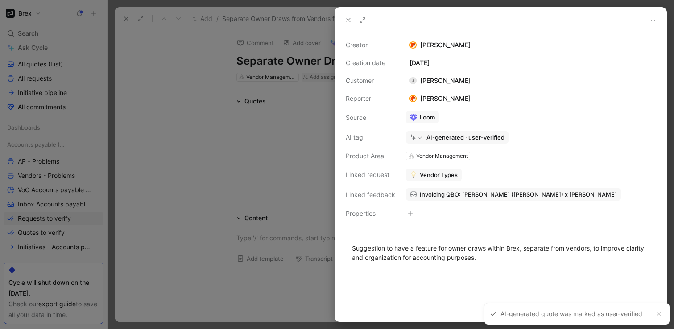
click at [346, 21] on icon at bounding box center [348, 20] width 7 height 7
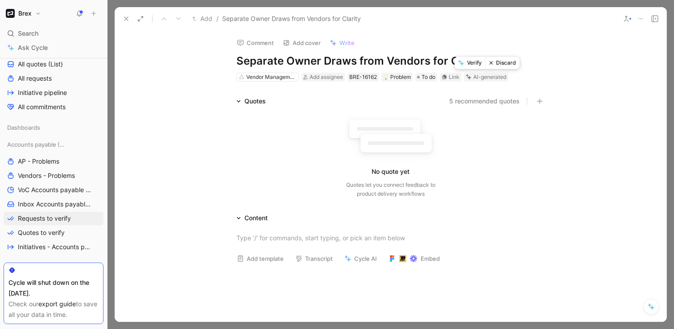
click at [502, 67] on button "Discard" at bounding box center [502, 63] width 34 height 12
click at [128, 22] on icon at bounding box center [126, 18] width 7 height 7
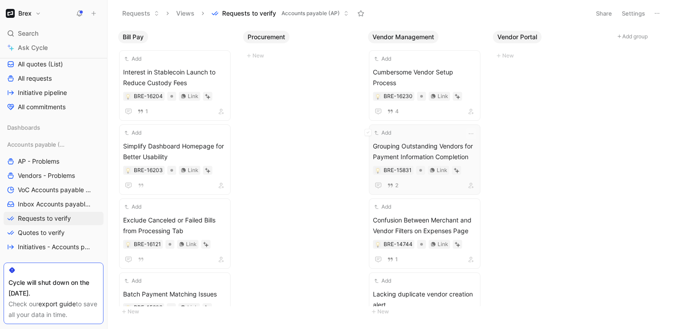
click at [403, 142] on span "Grouping Outstanding Vendors for Payment Information Completion" at bounding box center [424, 151] width 103 height 21
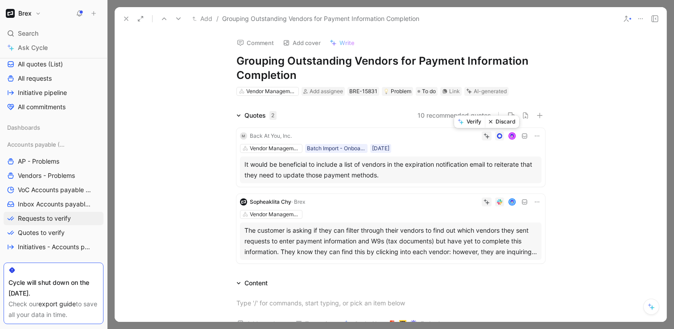
click at [500, 122] on button "Discard" at bounding box center [502, 122] width 34 height 12
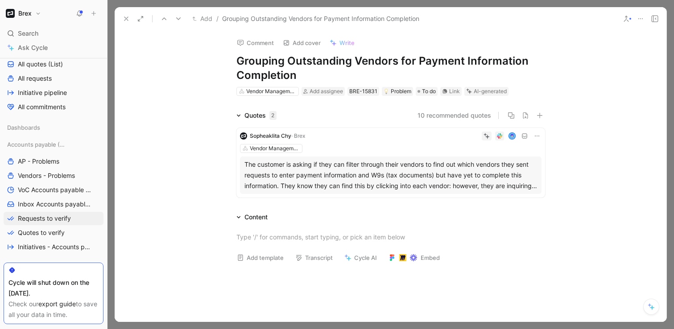
click at [391, 58] on h1 "Grouping Outstanding Vendors for Payment Information Completion" at bounding box center [390, 68] width 309 height 29
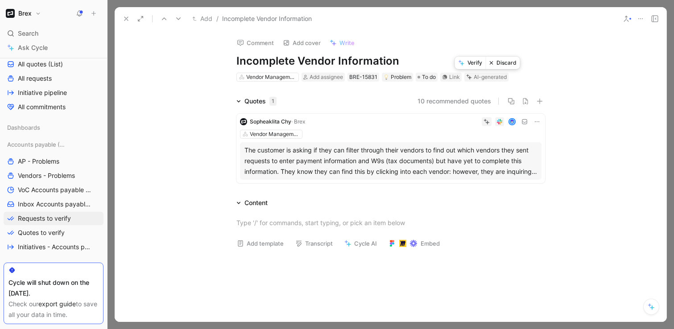
click at [471, 62] on button "Verify" at bounding box center [470, 63] width 31 height 12
click at [410, 61] on h1 "Incomplete Vendor Information" at bounding box center [390, 61] width 309 height 14
click at [470, 105] on button "Verify" at bounding box center [469, 107] width 31 height 12
click at [124, 19] on icon at bounding box center [126, 18] width 7 height 7
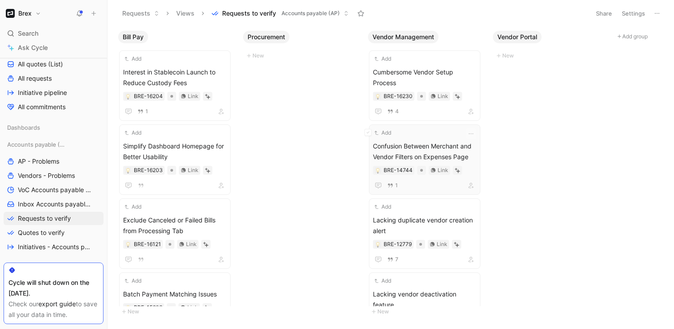
click at [424, 128] on div "Add Confusion Between Merchant and Vendor Filters on Expenses Page BRE-14744 Li…" at bounding box center [424, 159] width 103 height 62
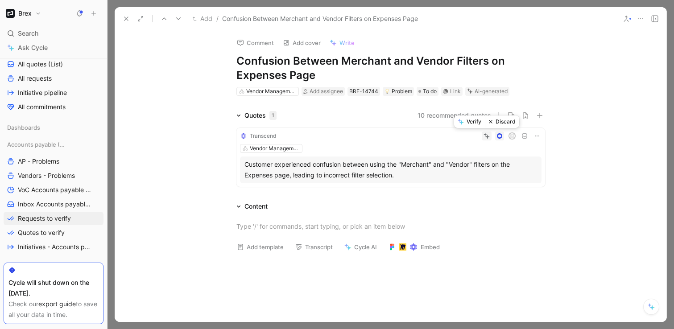
click at [495, 122] on button "Discard" at bounding box center [502, 122] width 34 height 12
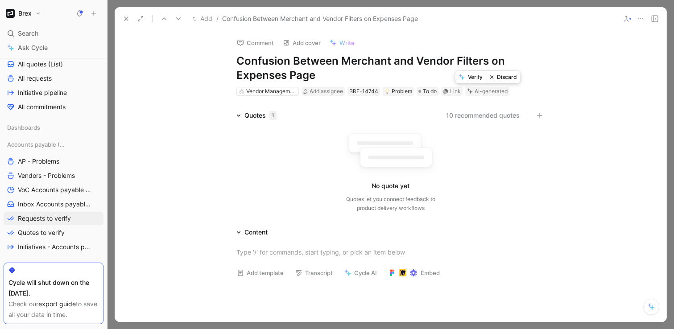
click at [500, 78] on button "Discard" at bounding box center [503, 77] width 34 height 12
click at [128, 19] on icon at bounding box center [126, 18] width 7 height 7
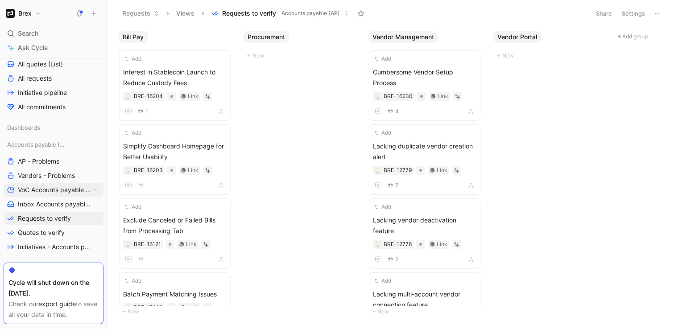
click at [46, 190] on span "VoC Accounts payable (AP)" at bounding box center [54, 190] width 73 height 9
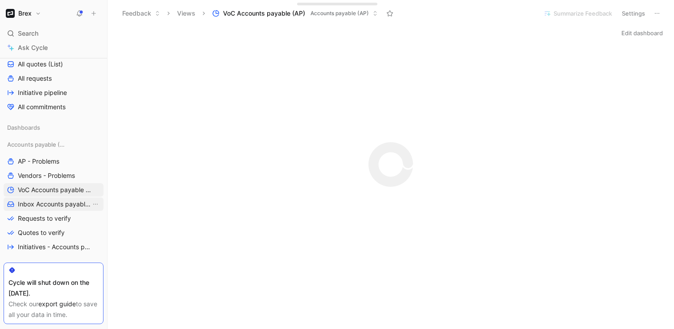
click at [45, 205] on span "Inbox Accounts payable (AP)" at bounding box center [54, 204] width 73 height 9
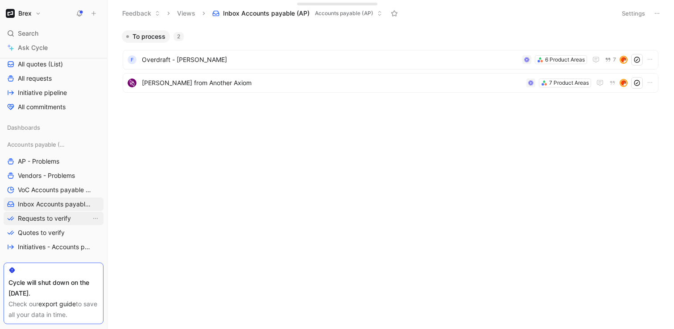
click at [46, 215] on span "Requests to verify" at bounding box center [44, 218] width 53 height 9
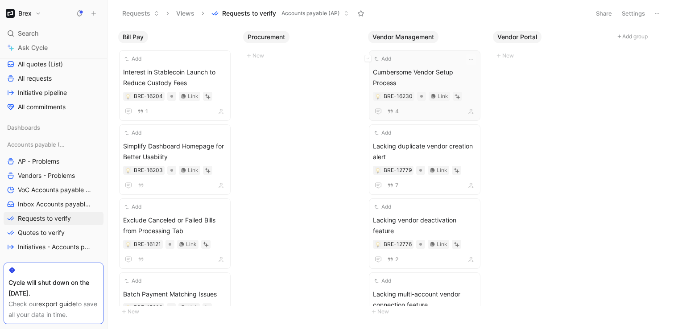
click at [422, 74] on span "Cumbersome Vendor Setup Process" at bounding box center [424, 77] width 103 height 21
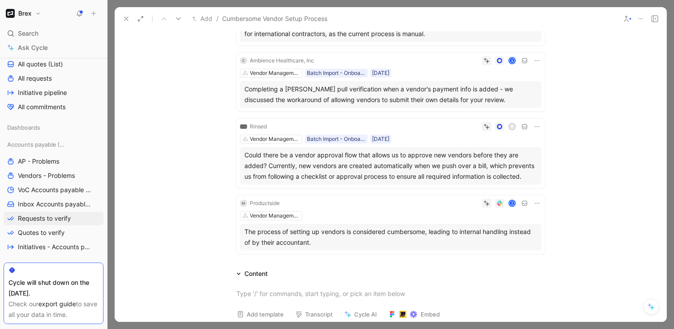
scroll to position [128, 0]
click at [435, 153] on div "Could there be a vendor approval flow that allows us to approve new vendors bef…" at bounding box center [390, 165] width 293 height 32
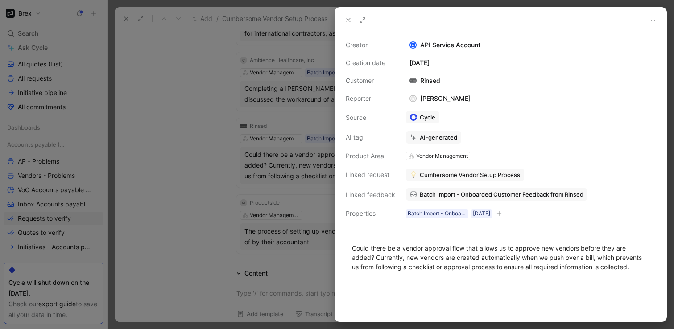
click at [425, 175] on span "Cumbersome Vendor Setup Process" at bounding box center [470, 175] width 100 height 8
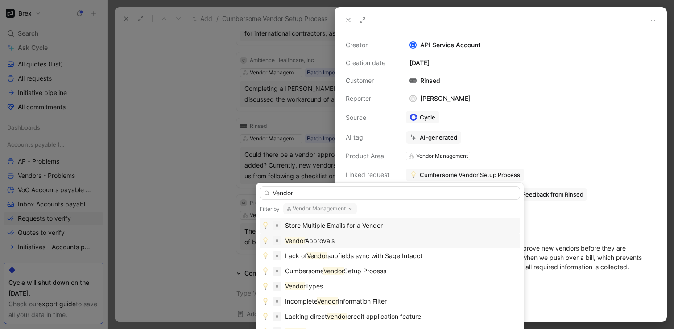
type input "Vendor"
click at [354, 239] on div "Vendor Approvals" at bounding box center [390, 241] width 256 height 11
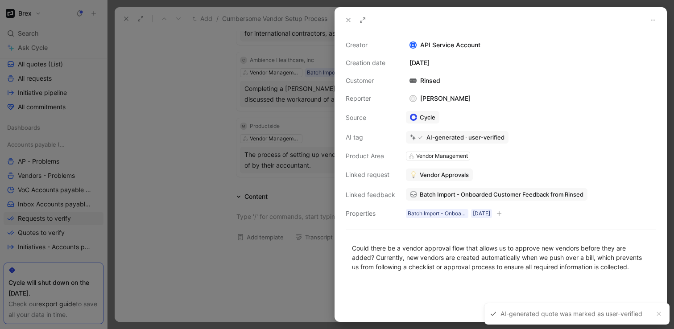
click at [349, 18] on icon at bounding box center [348, 20] width 7 height 7
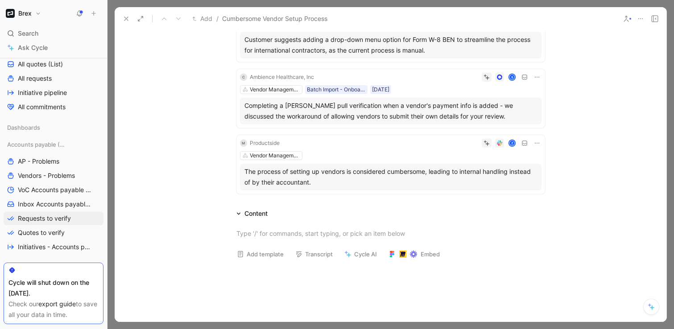
scroll to position [108, 0]
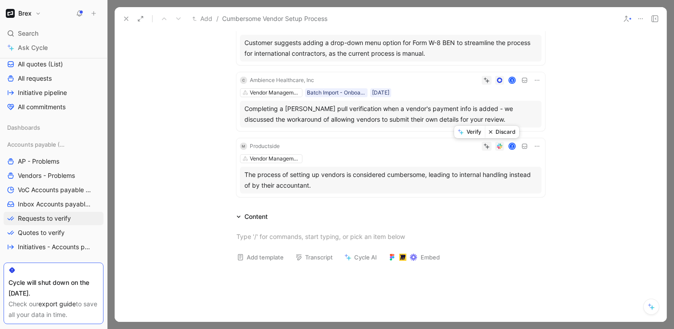
click at [496, 133] on button "Discard" at bounding box center [502, 132] width 34 height 12
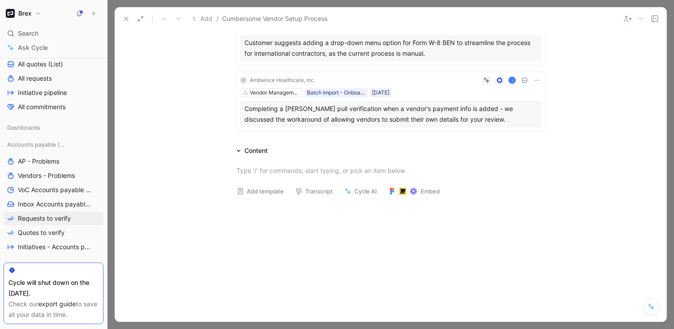
click at [451, 95] on div "Vendor Management Batch Import - Onboarded Customer [DATE]" at bounding box center [391, 92] width 302 height 9
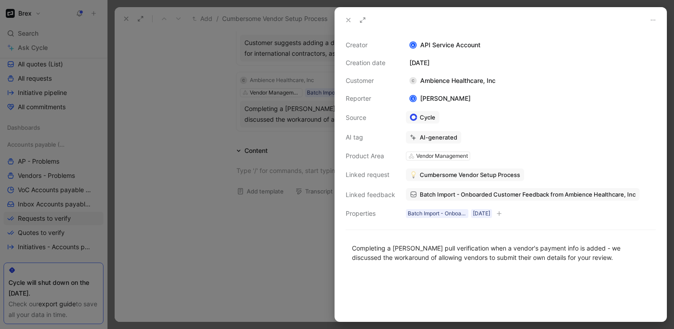
click at [349, 24] on button at bounding box center [348, 20] width 12 height 12
